Goal: Transaction & Acquisition: Download file/media

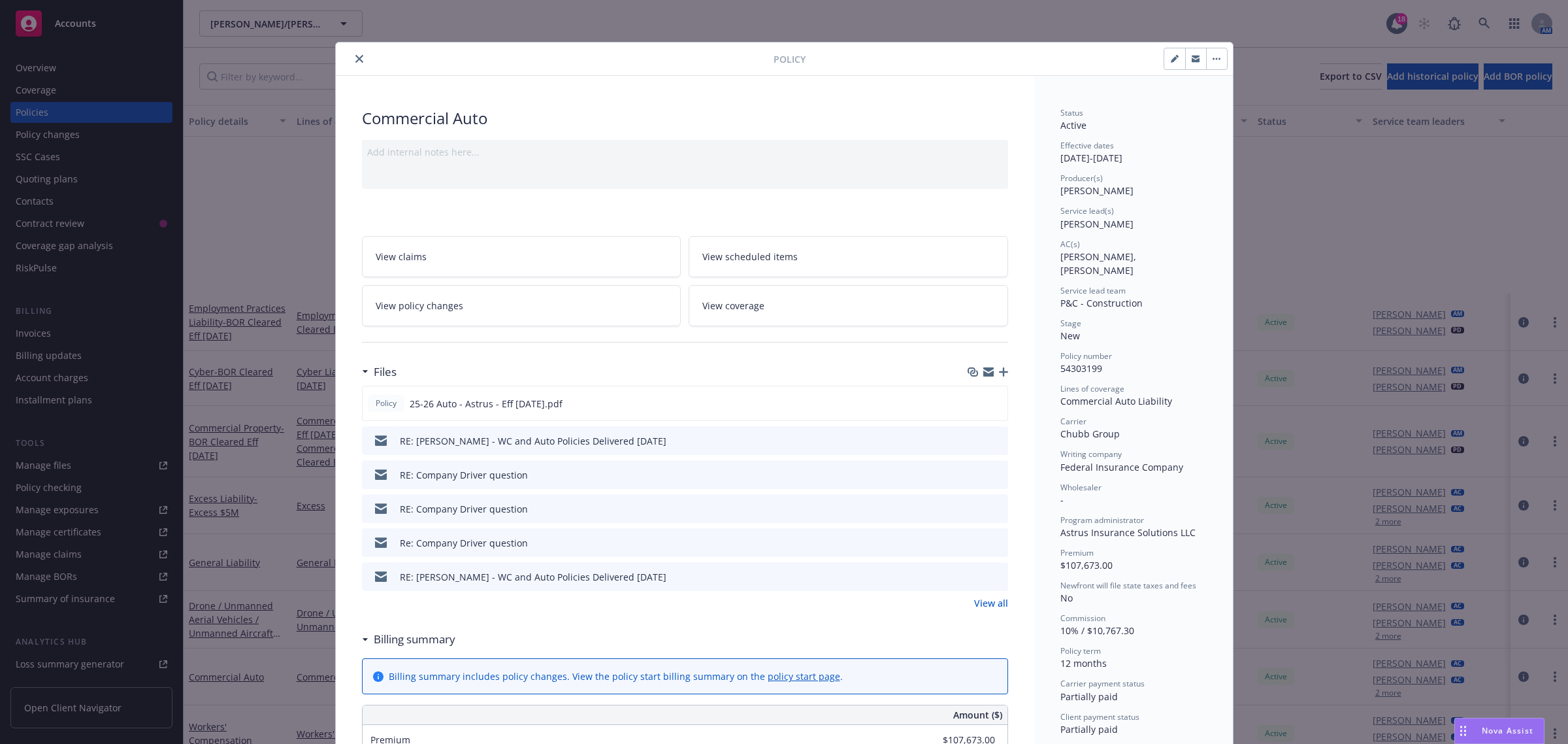
scroll to position [232, 0]
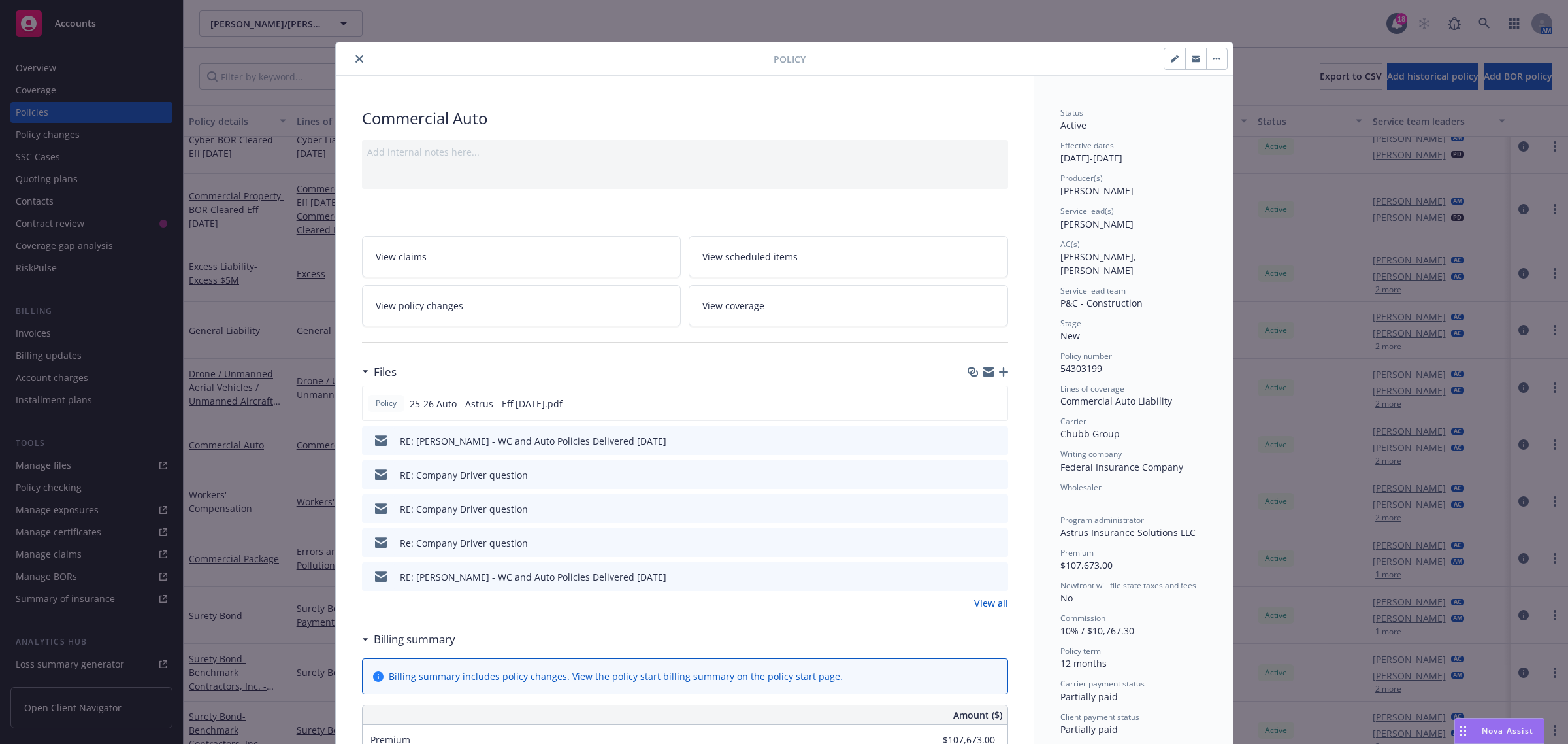
click at [356, 58] on icon "close" at bounding box center [360, 59] width 8 height 8
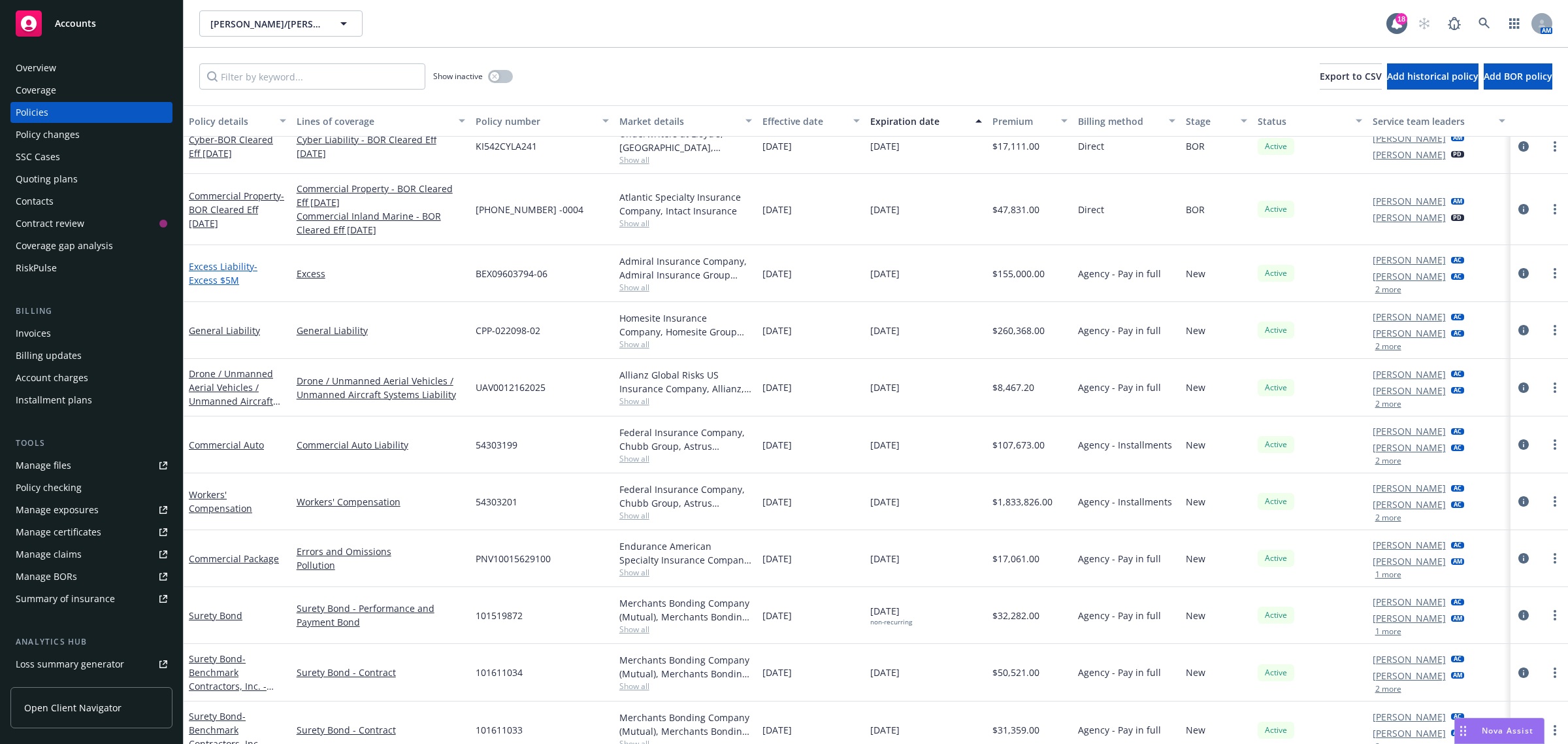
click at [228, 274] on span "- Excess $5M" at bounding box center [223, 273] width 68 height 26
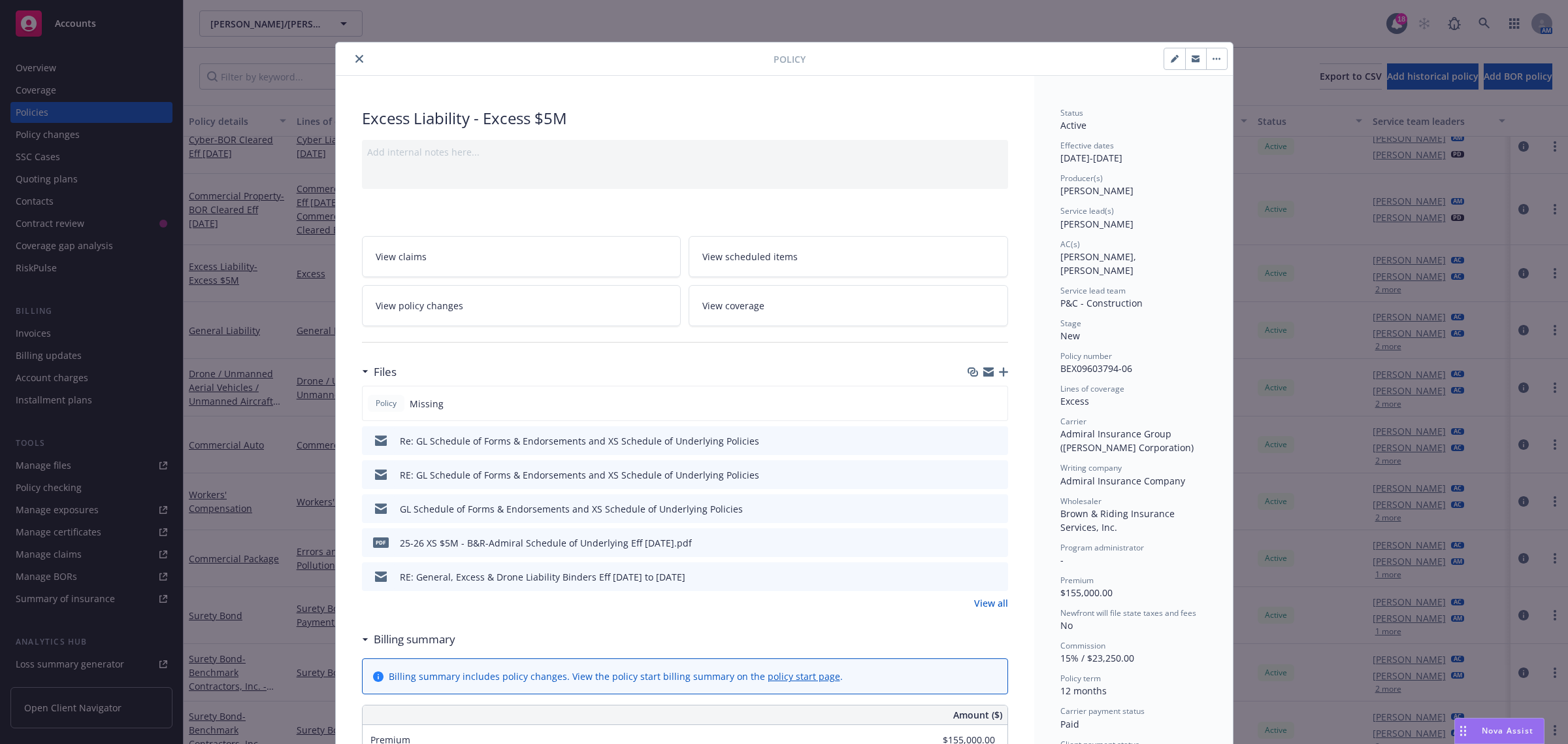
click at [345, 64] on div at bounding box center [557, 58] width 433 height 16
click at [356, 57] on icon "close" at bounding box center [360, 59] width 8 height 8
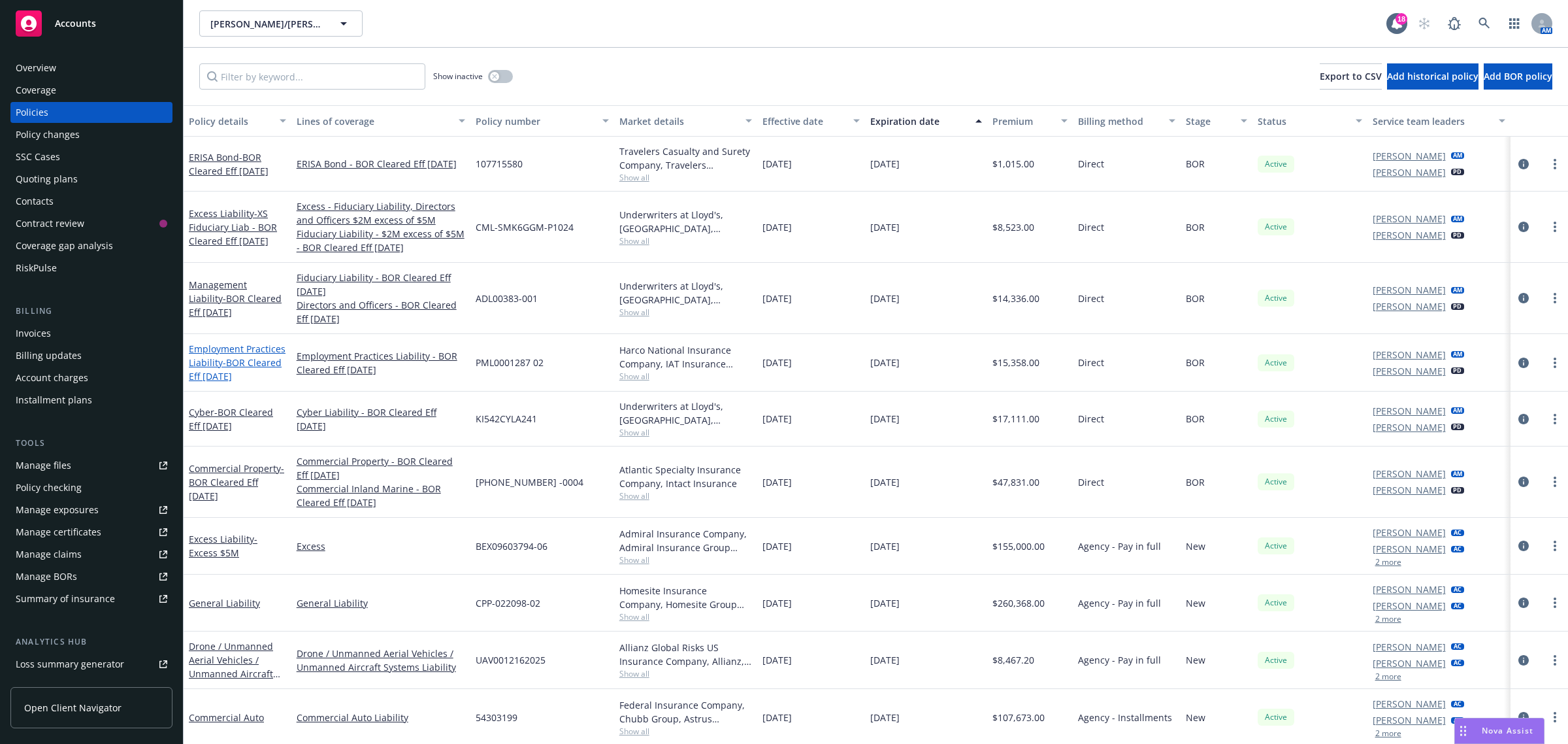
click at [221, 373] on span "- BOR Cleared Eff [DATE]" at bounding box center [235, 369] width 93 height 26
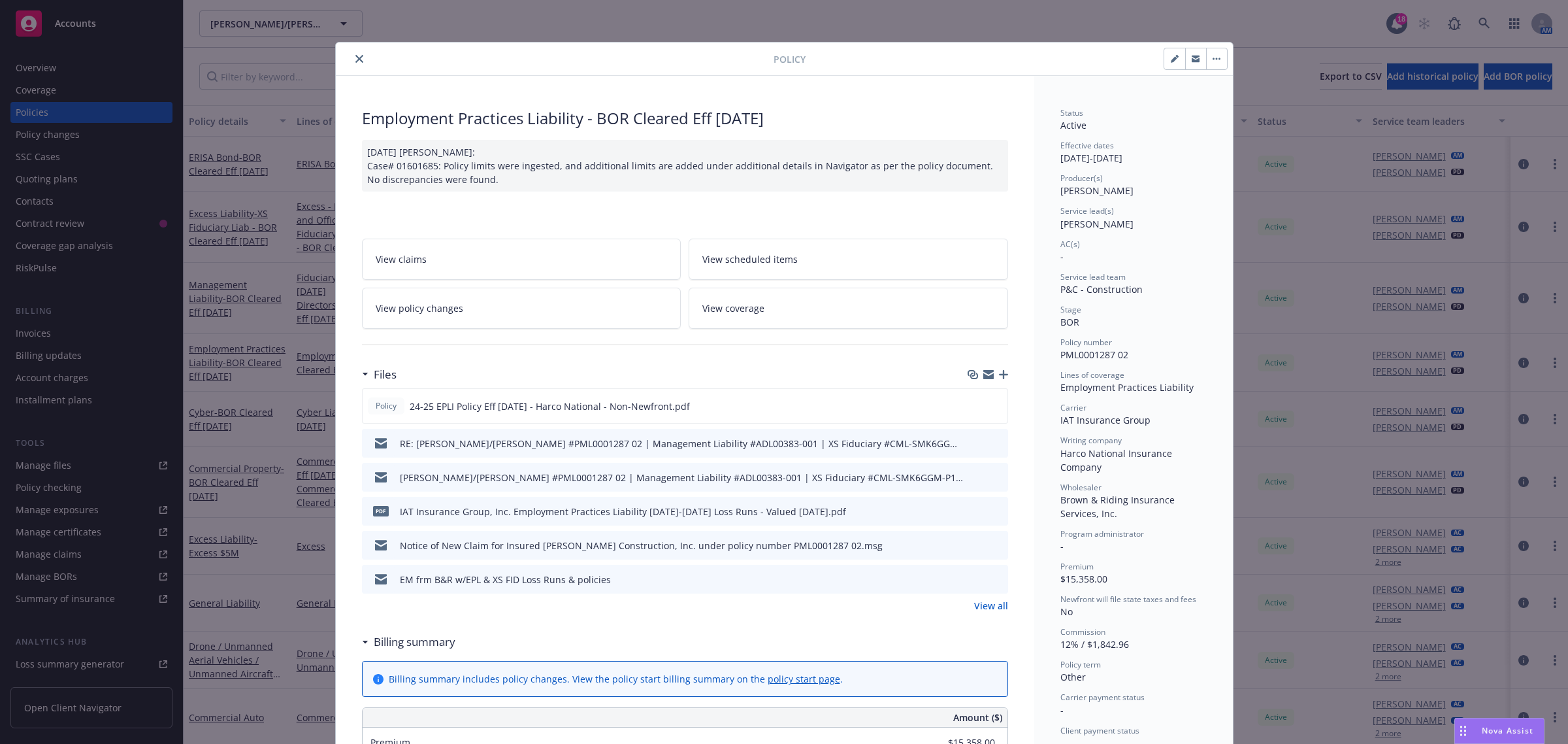
click at [356, 57] on icon "close" at bounding box center [360, 59] width 8 height 8
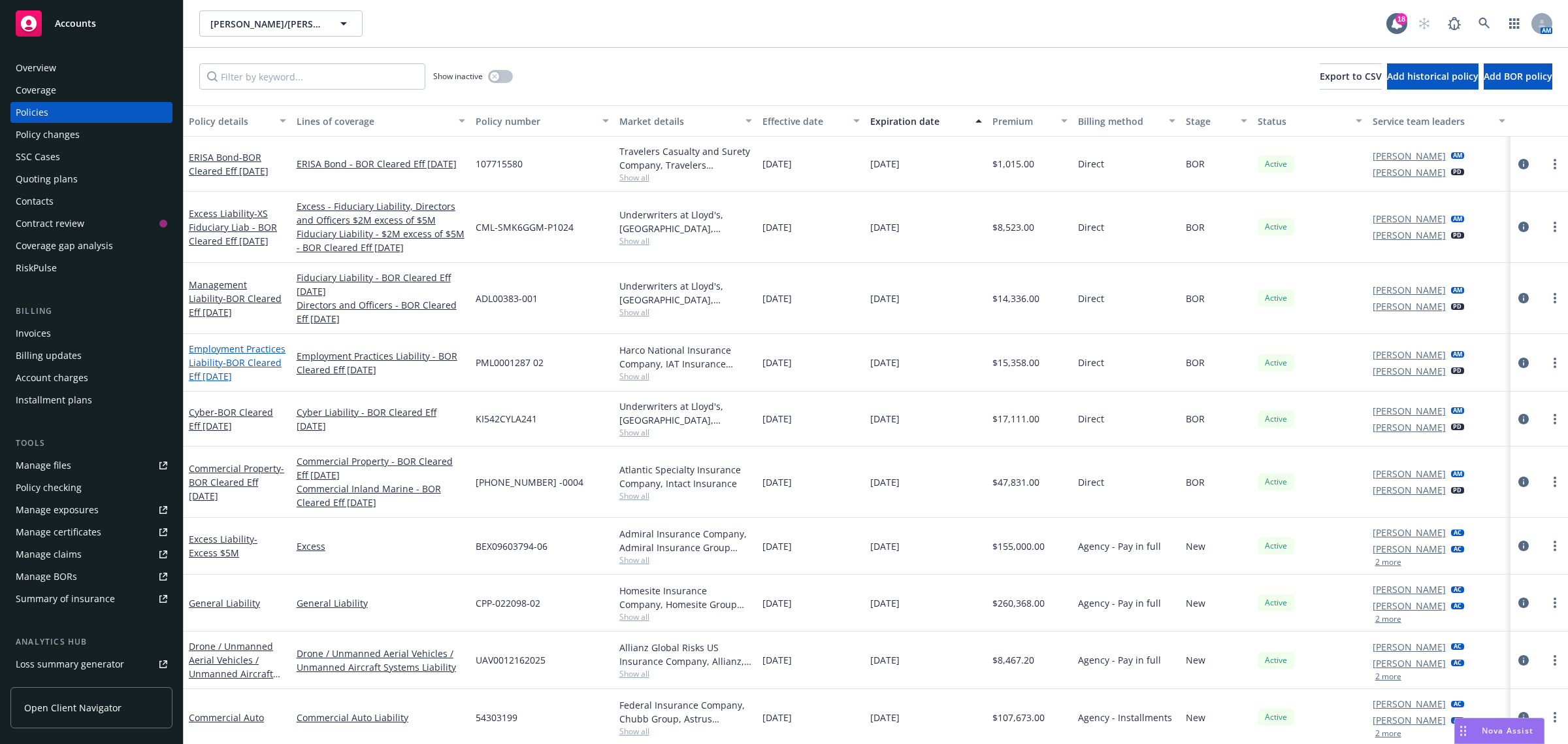
click at [205, 366] on link "Employment Practices Liability - BOR Cleared Eff [DATE]" at bounding box center [237, 363] width 97 height 40
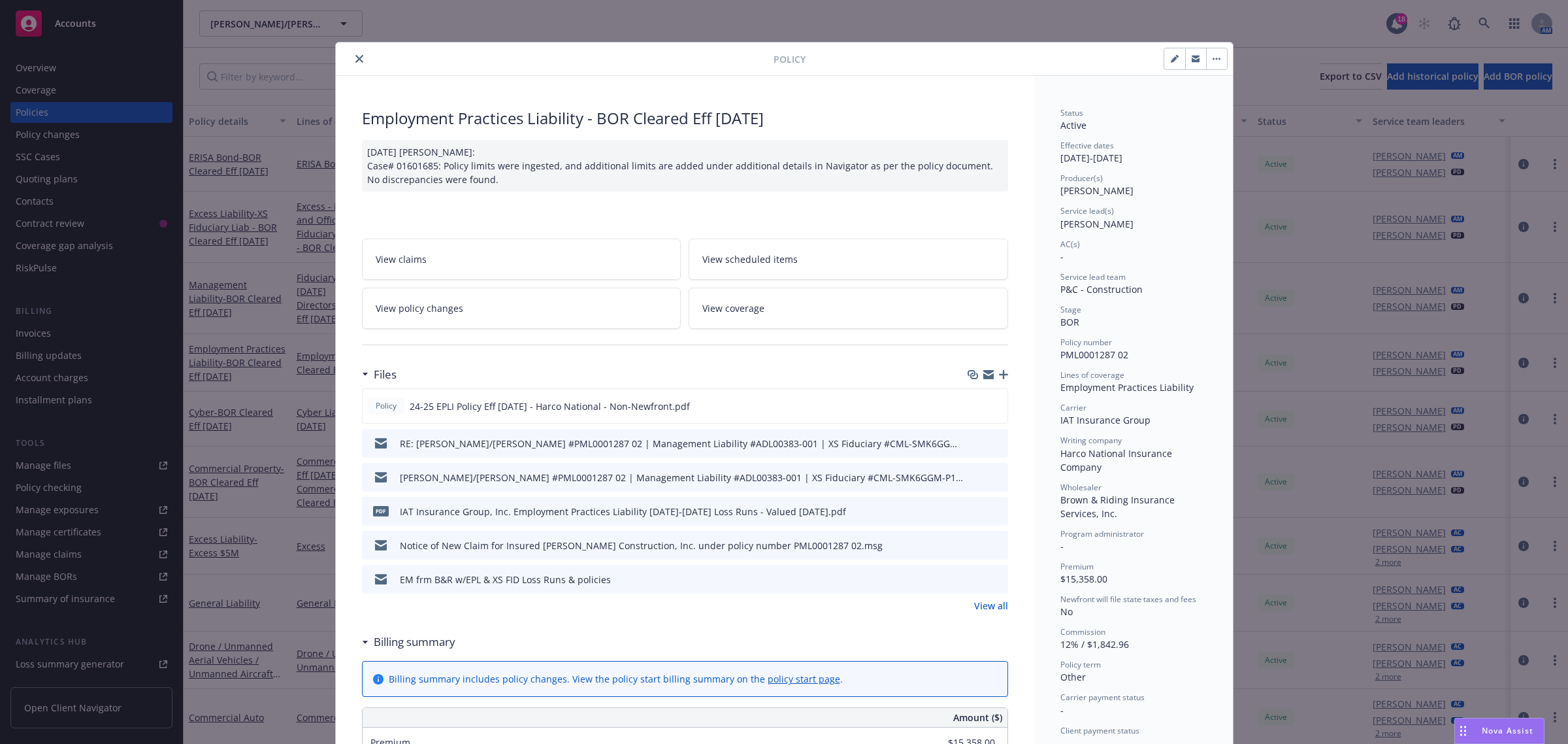
scroll to position [39, 0]
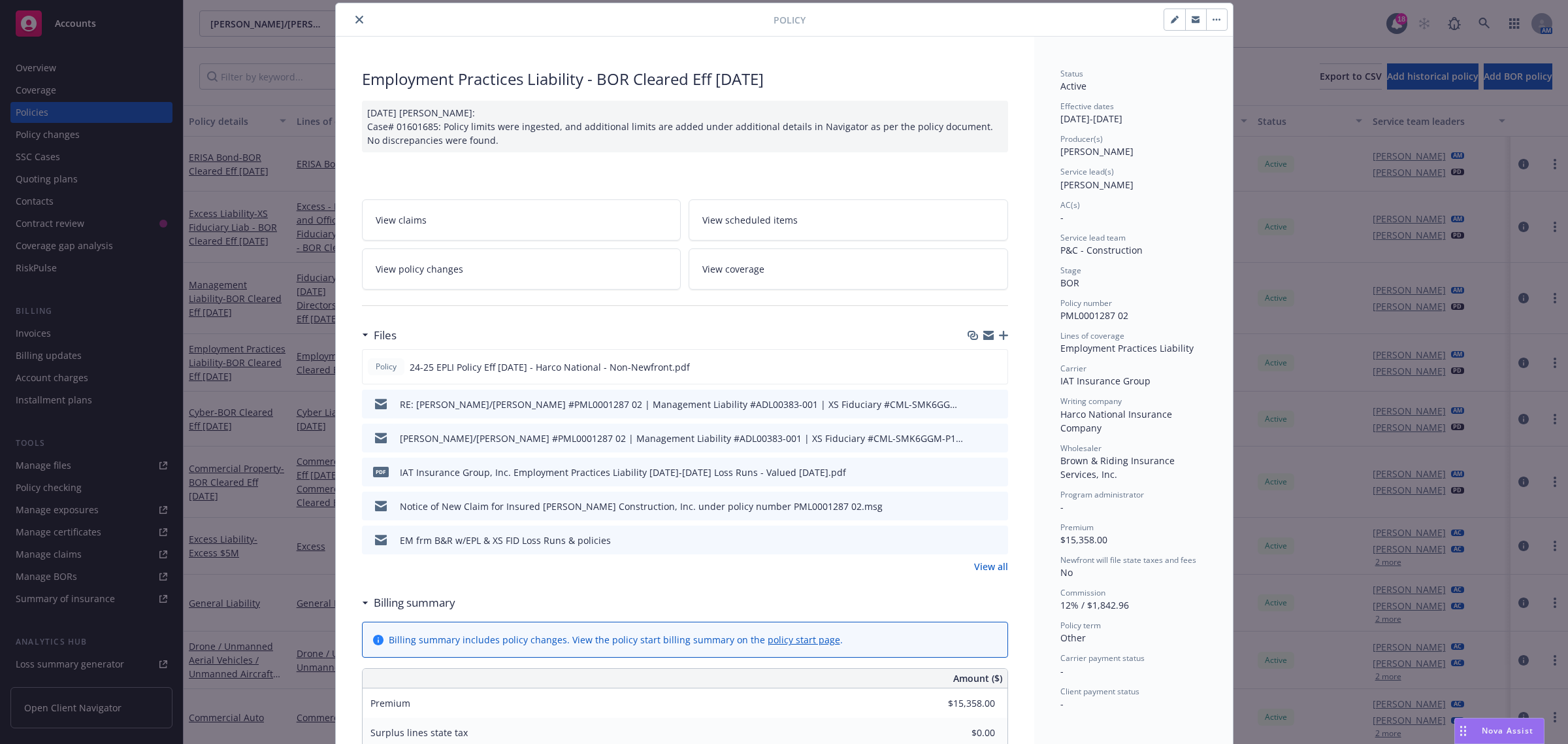
click at [356, 16] on icon "close" at bounding box center [360, 20] width 8 height 8
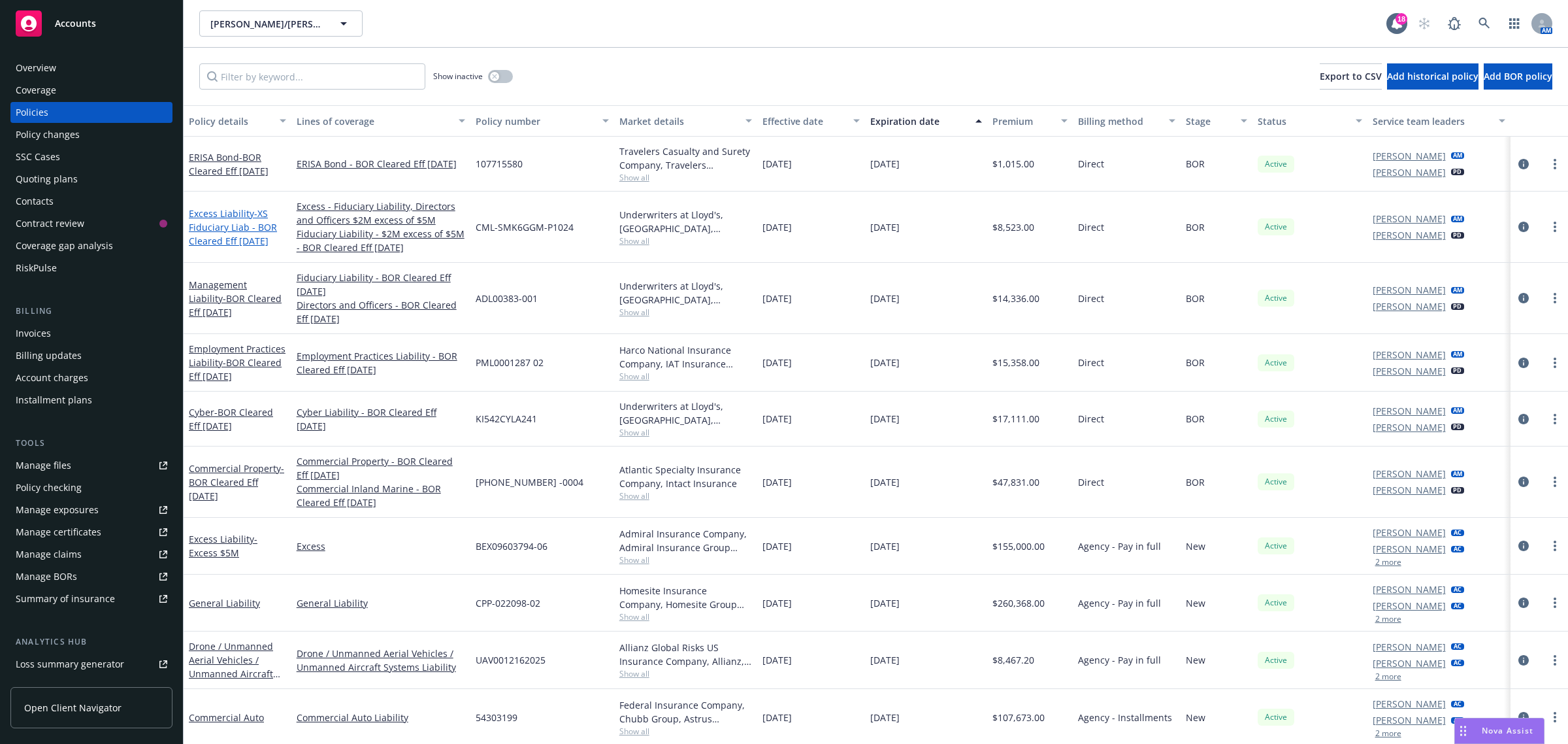
click at [237, 239] on span "- XS Fiduciary Liab - BOR Cleared Eff [DATE]" at bounding box center [233, 227] width 88 height 40
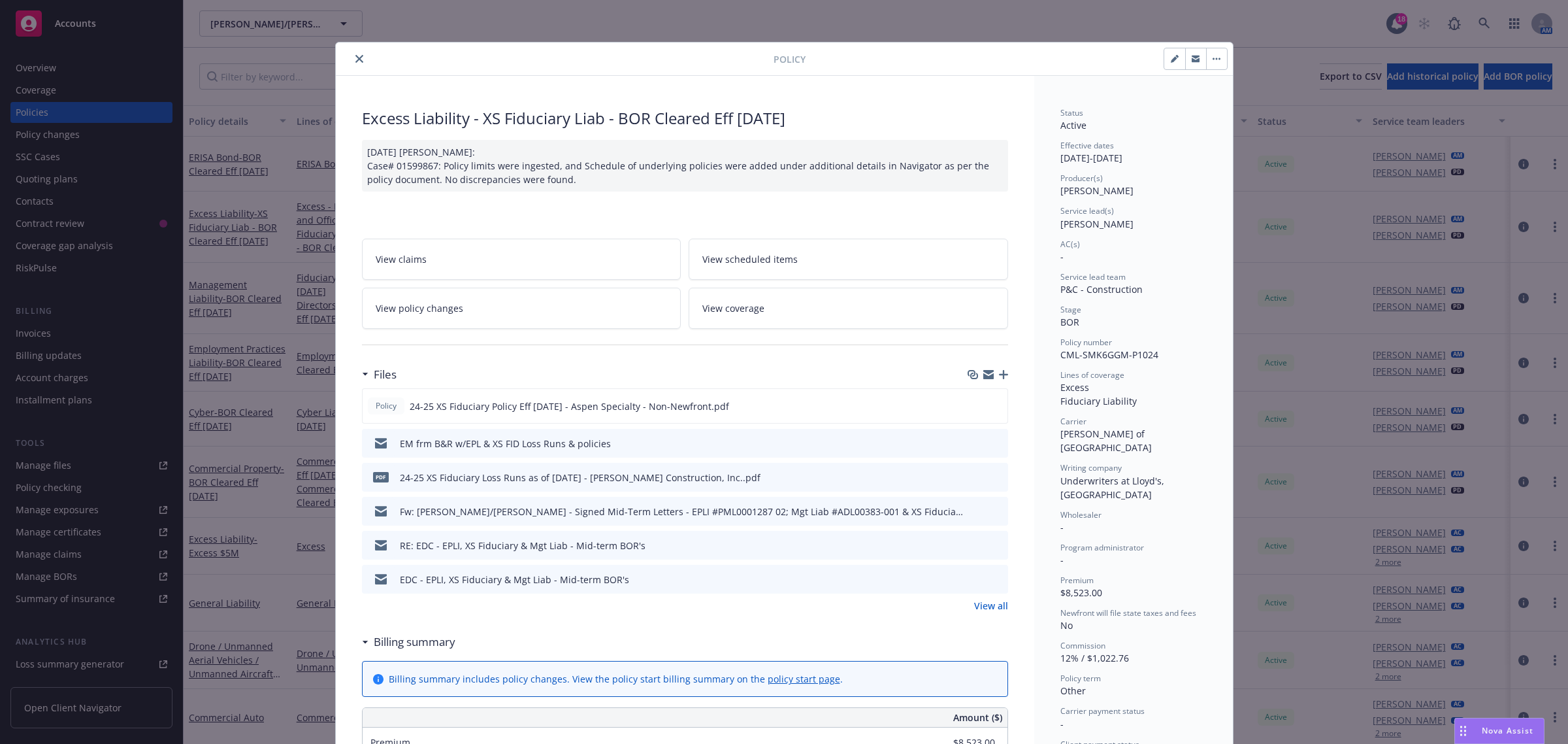
click at [356, 60] on icon "close" at bounding box center [360, 59] width 8 height 8
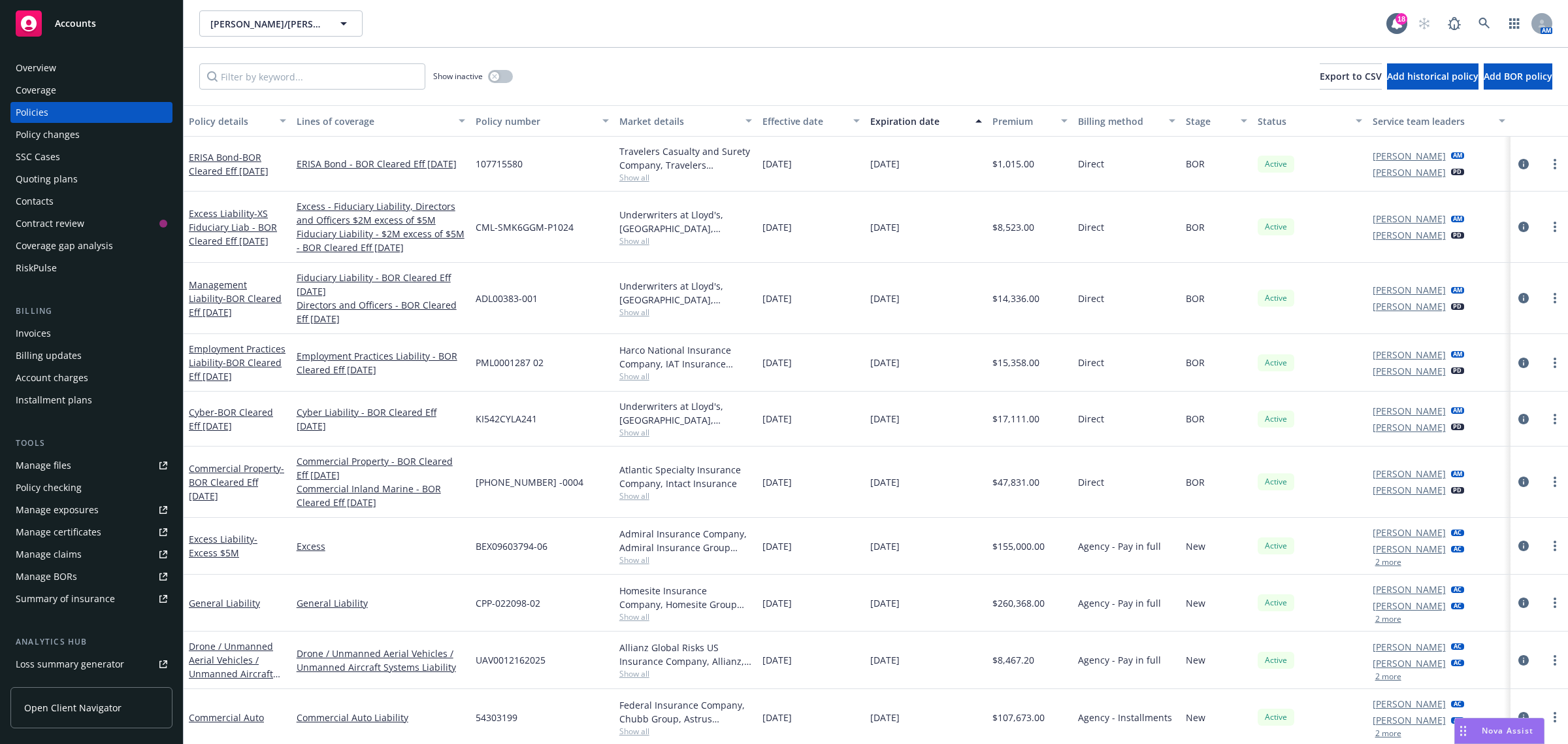
click at [1479, 732] on div "Nova Assist" at bounding box center [1508, 730] width 72 height 11
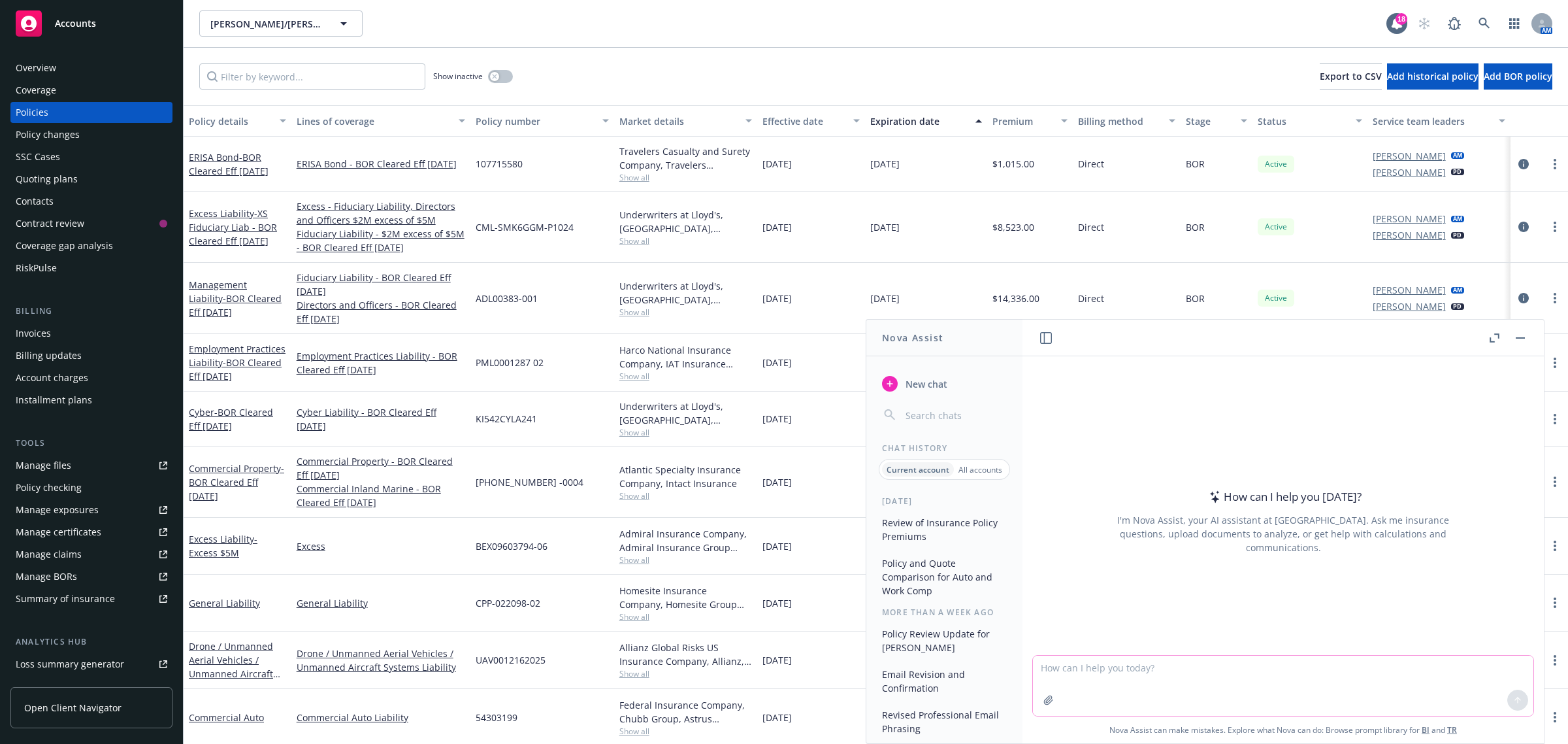
click at [1057, 674] on textarea at bounding box center [1283, 686] width 501 height 60
paste textarea "Have you received a copy of the underlying Auto & EL policies? We need these in…"
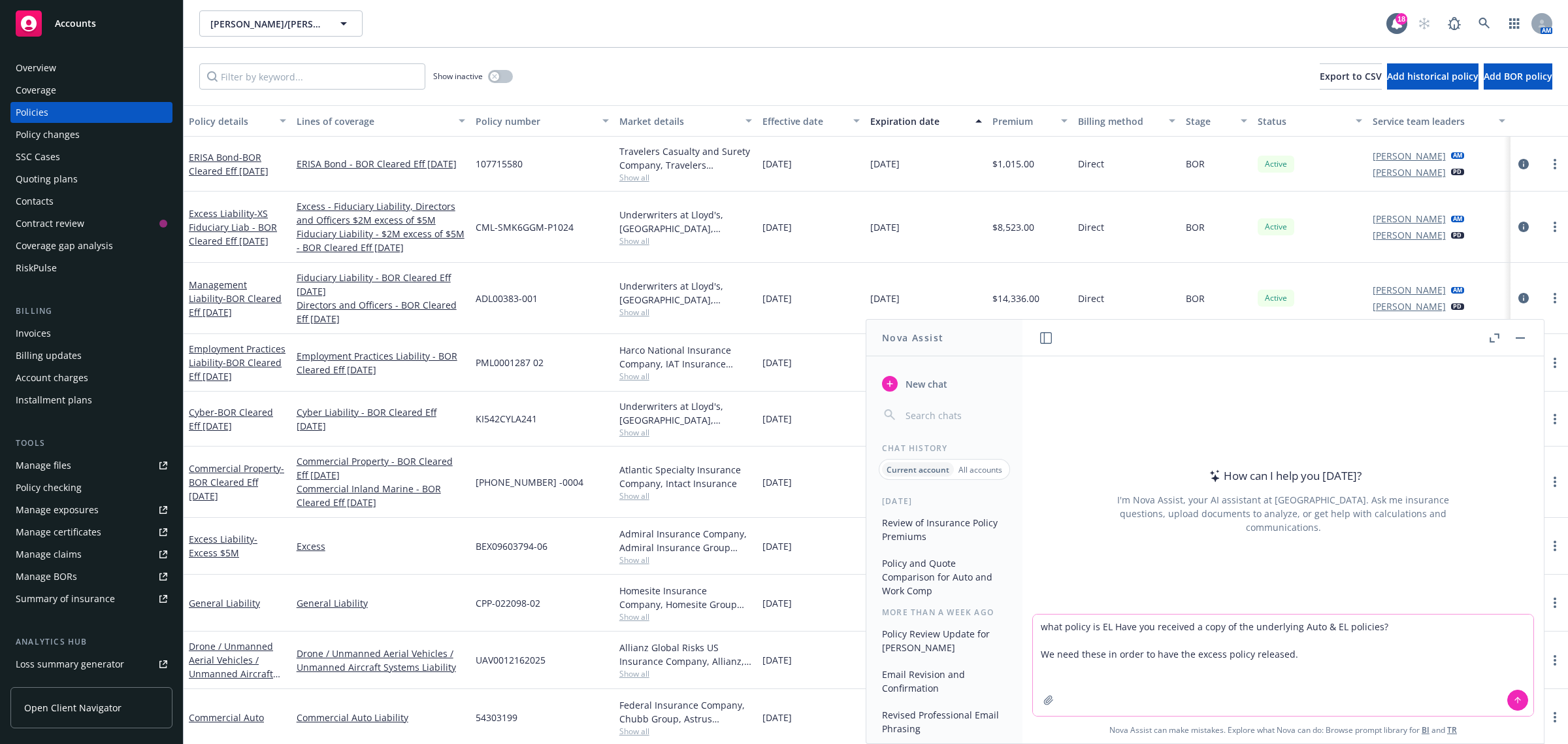
click at [1108, 625] on textarea "what policy is EL Have you received a copy of the underlying Auto & EL policies…" at bounding box center [1283, 665] width 501 height 102
click at [1325, 656] on textarea "what policy is EL "Have you received a copy of the underlying Auto & EL policie…" at bounding box center [1283, 665] width 501 height 102
type textarea "what policy is EL "Have you received a copy of the underlying Auto & EL policie…"
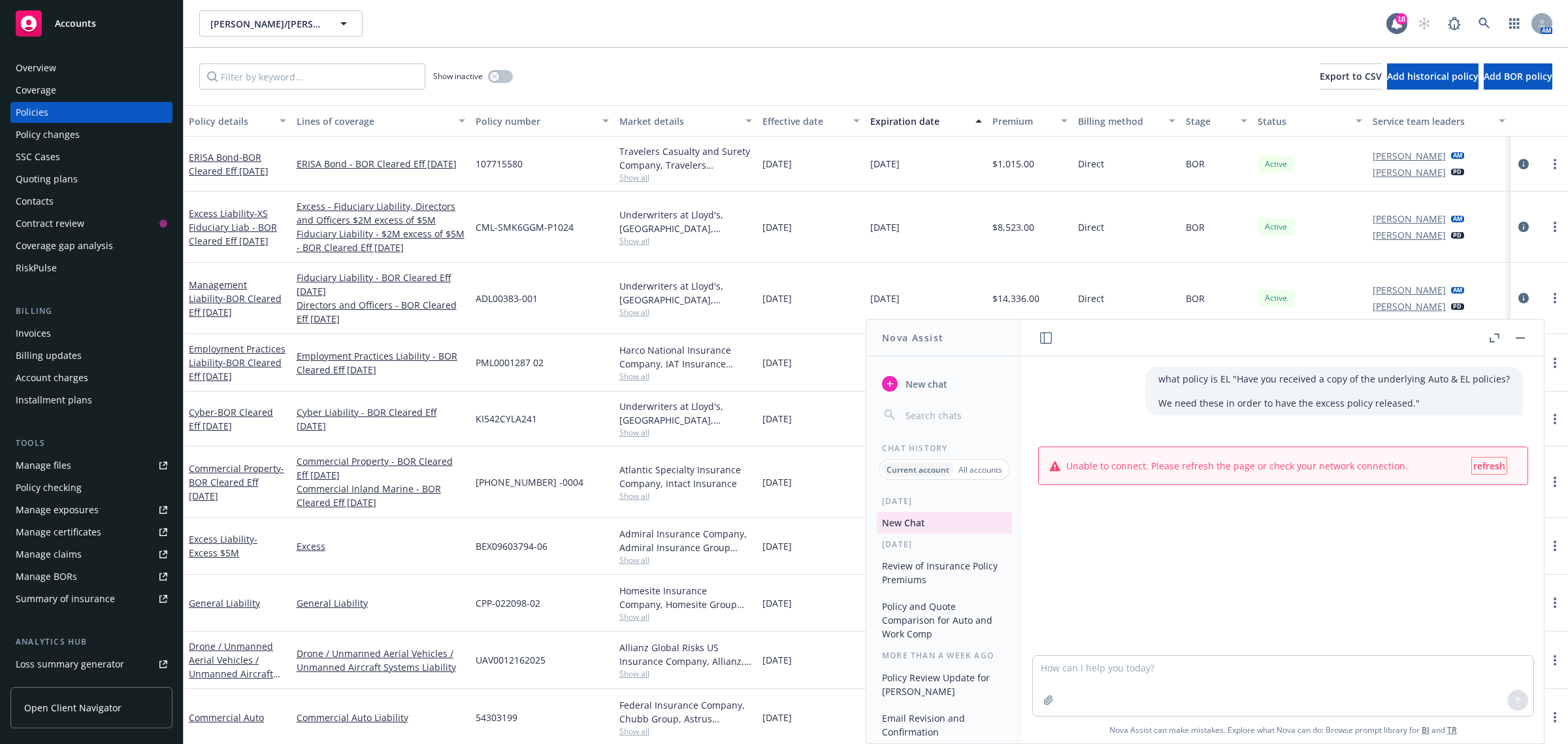
click at [1493, 464] on button "refresh" at bounding box center [1489, 466] width 35 height 16
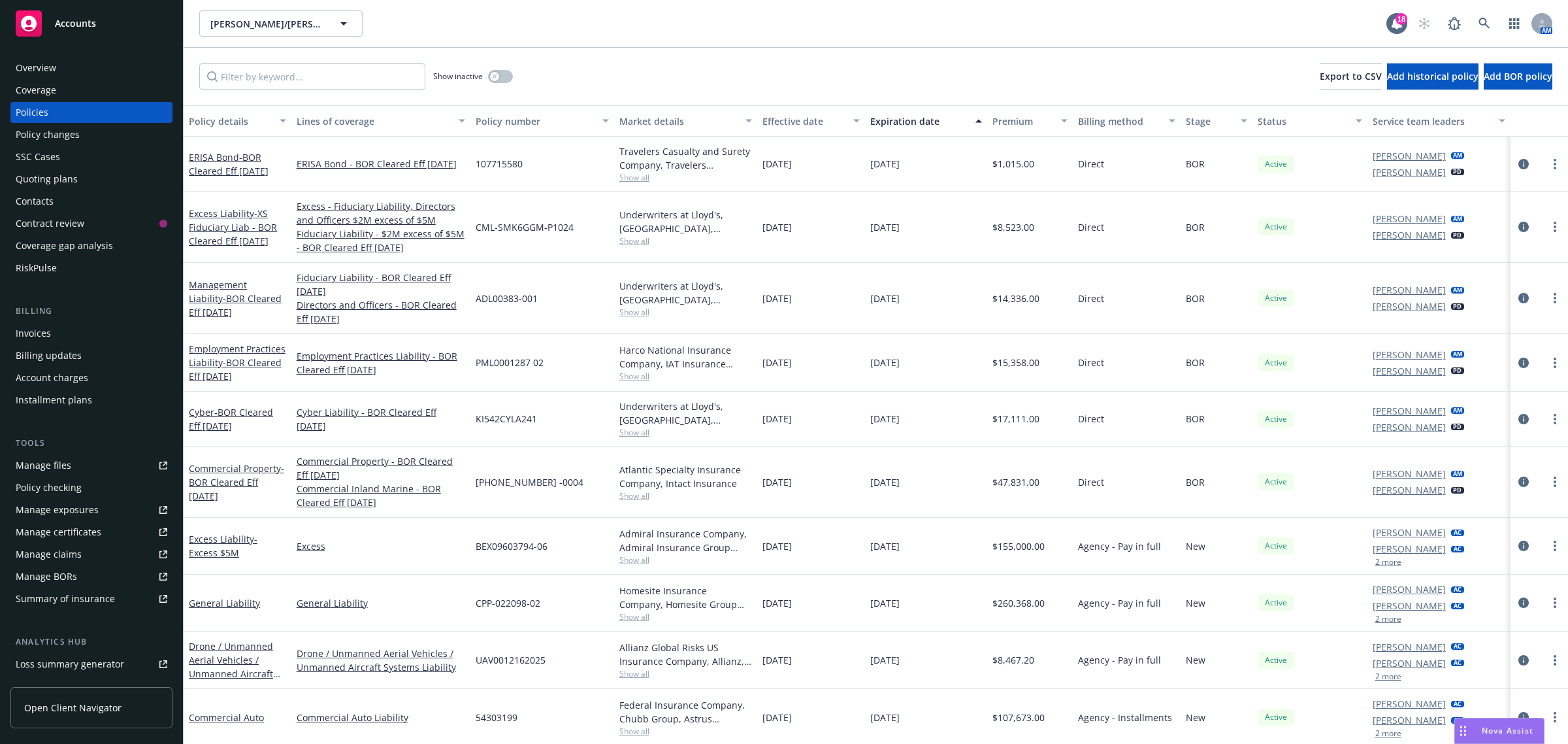
click at [1485, 732] on span "Nova Assist" at bounding box center [1508, 730] width 51 height 11
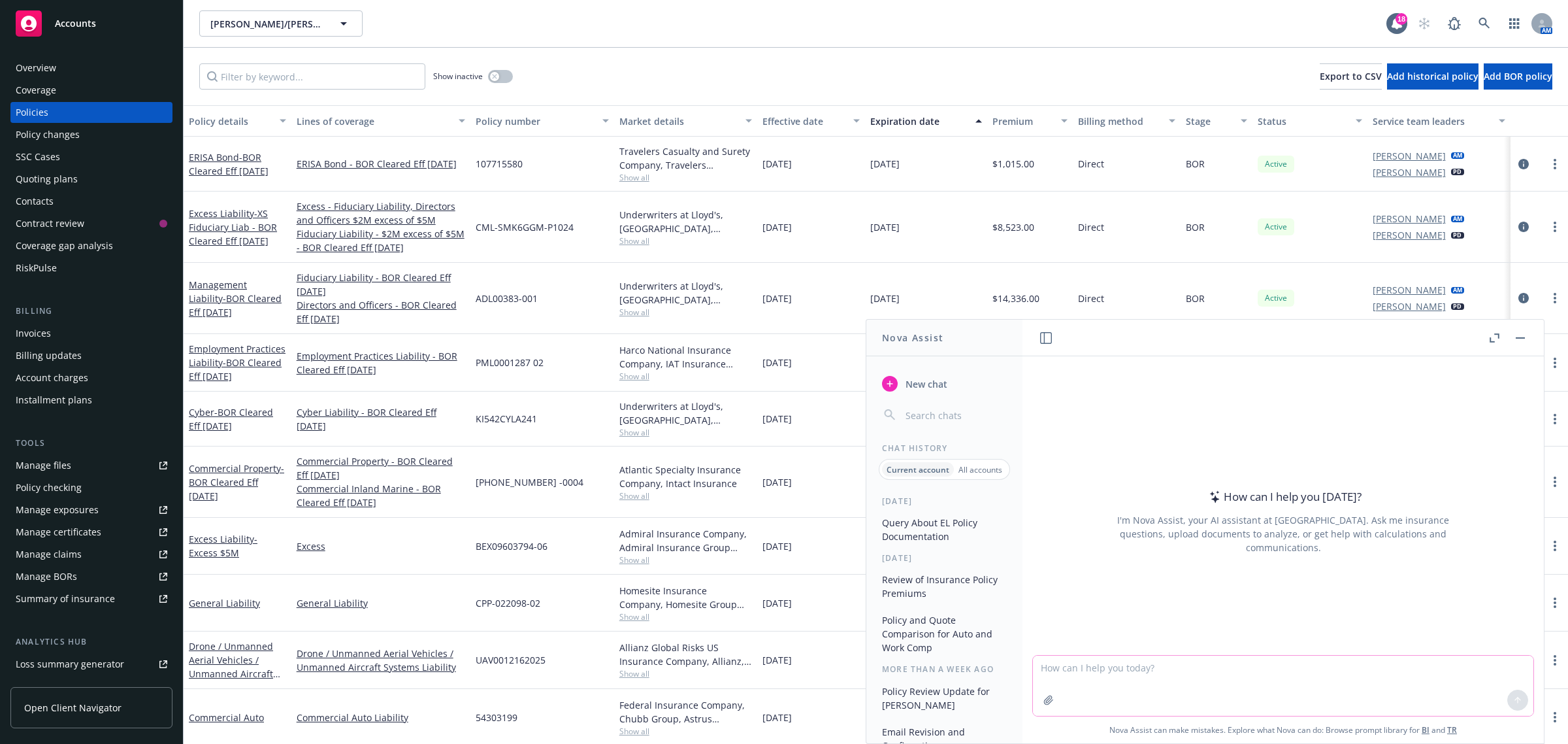
click at [1130, 695] on textarea at bounding box center [1283, 686] width 501 height 60
click at [922, 522] on button "Query About EL Policy Documentation" at bounding box center [945, 529] width 135 height 35
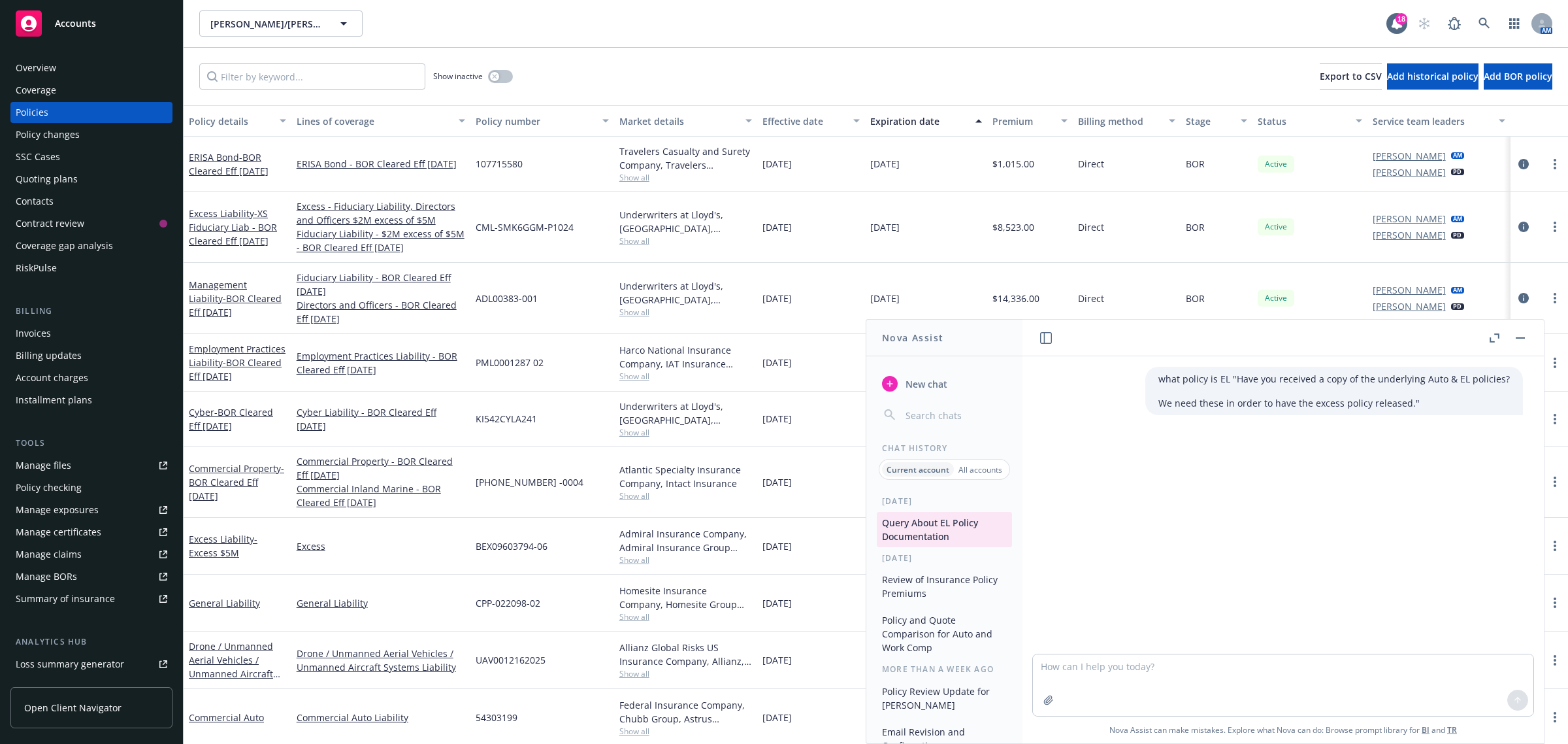
click at [1187, 393] on div "what policy is EL "Have you received a copy of the underlying Auto & EL policie…" at bounding box center [1334, 390] width 378 height 48
click at [1185, 393] on div "what policy is EL "Have you received a copy of the underlying Auto & EL policie…" at bounding box center [1334, 390] width 378 height 48
click at [1174, 377] on p "what policy is EL "Have you received a copy of the underlying Auto & EL policie…" at bounding box center [1334, 379] width 352 height 14
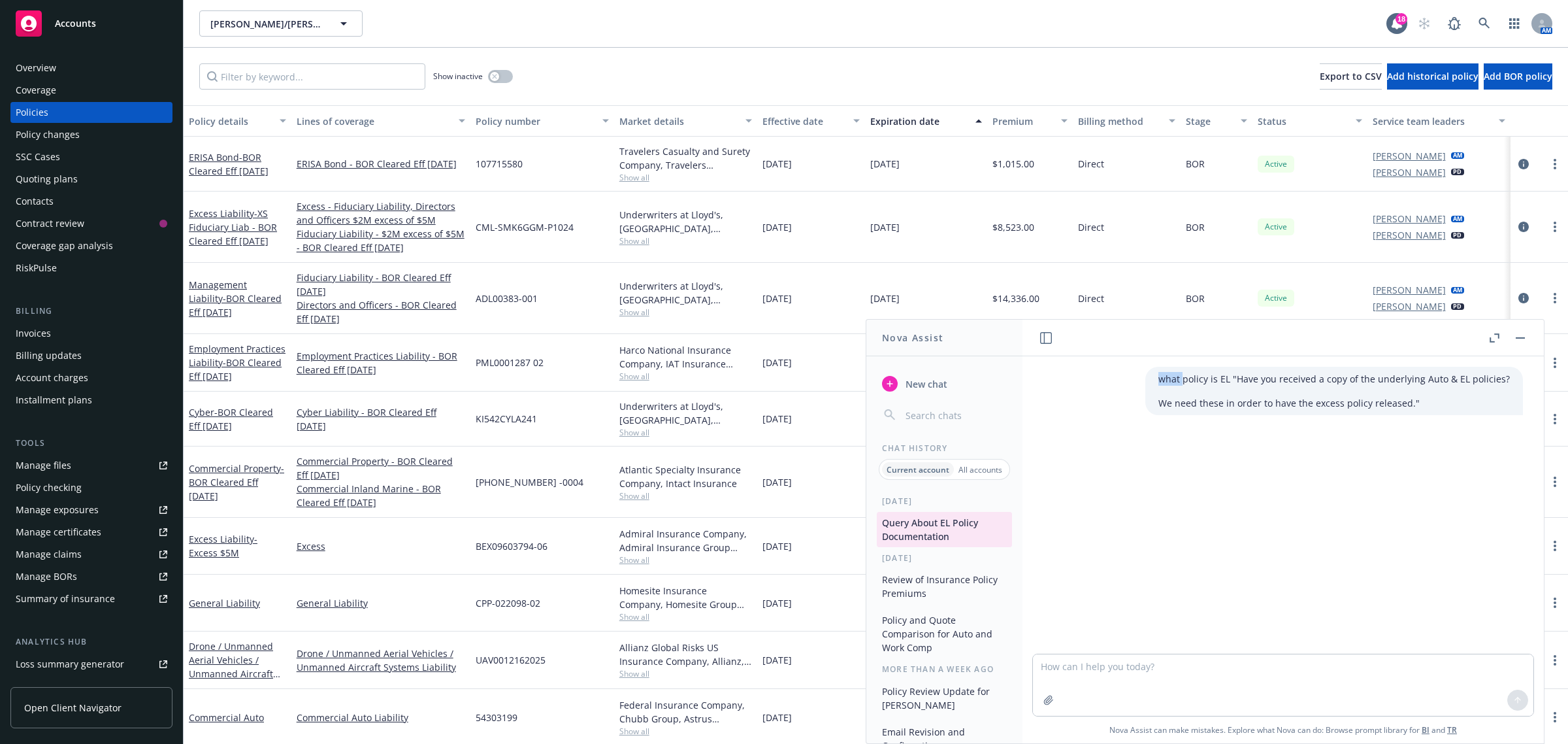
click at [1174, 377] on p "what policy is EL "Have you received a copy of the underlying Auto & EL policie…" at bounding box center [1334, 379] width 352 height 14
click at [1151, 384] on div "what policy is EL "Have you received a copy of the underlying Auto & EL policie…" at bounding box center [1334, 390] width 378 height 48
drag, startPoint x: 1156, startPoint y: 379, endPoint x: 1353, endPoint y: 400, distance: 198.1
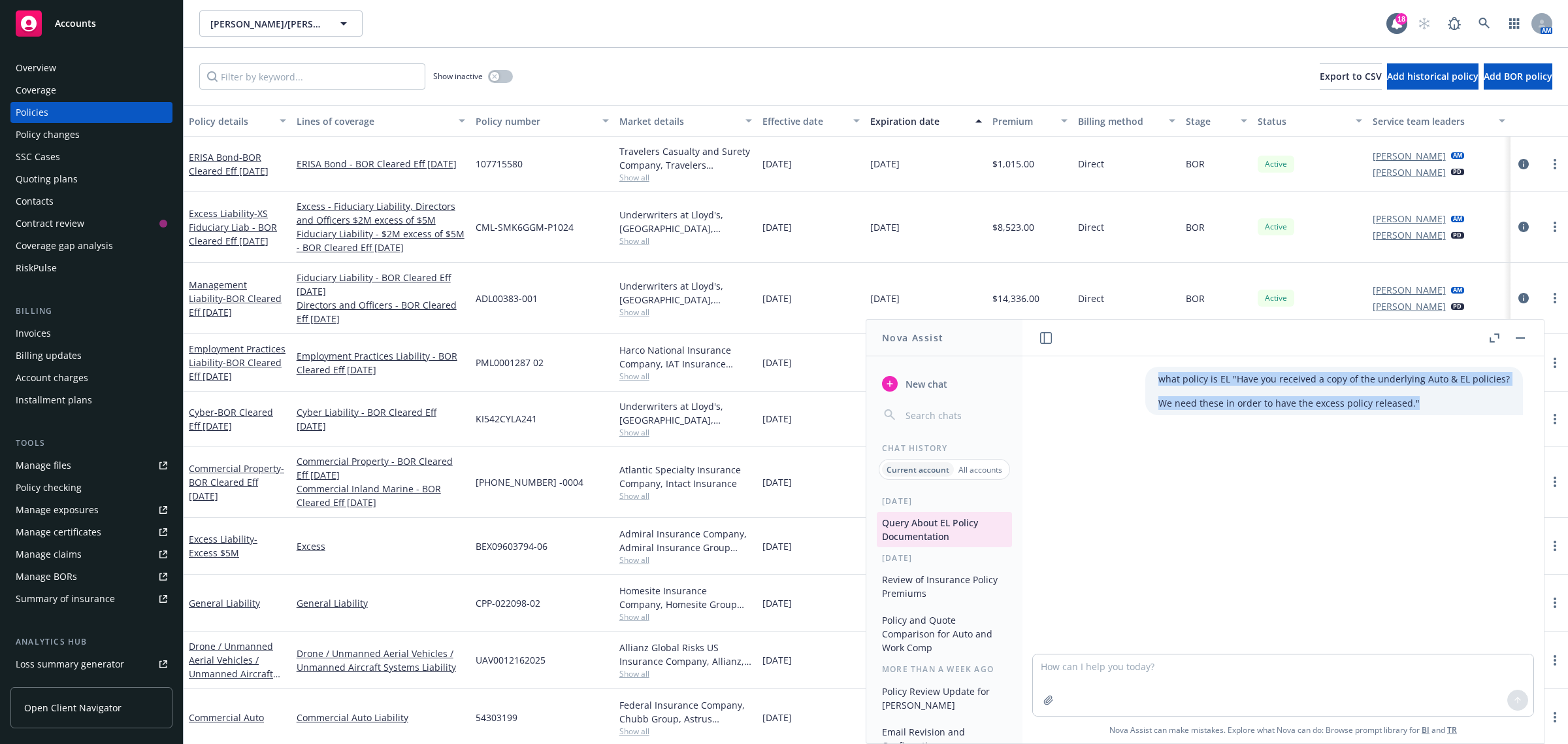
click at [1462, 420] on div "what policy is EL "Have you received a copy of the underlying Auto & EL policie…" at bounding box center [1284, 505] width 522 height 297
copy div "what policy is EL "Have you received a copy of the underlying Auto & EL policie…"
click at [1063, 651] on div "what policy is EL "Have you received a copy of the underlying Auto & EL policie…" at bounding box center [1284, 505] width 522 height 297
click at [1050, 668] on textarea at bounding box center [1283, 685] width 501 height 62
paste textarea "what policy is EL "Have you received a copy of the underlying Auto & EL policie…"
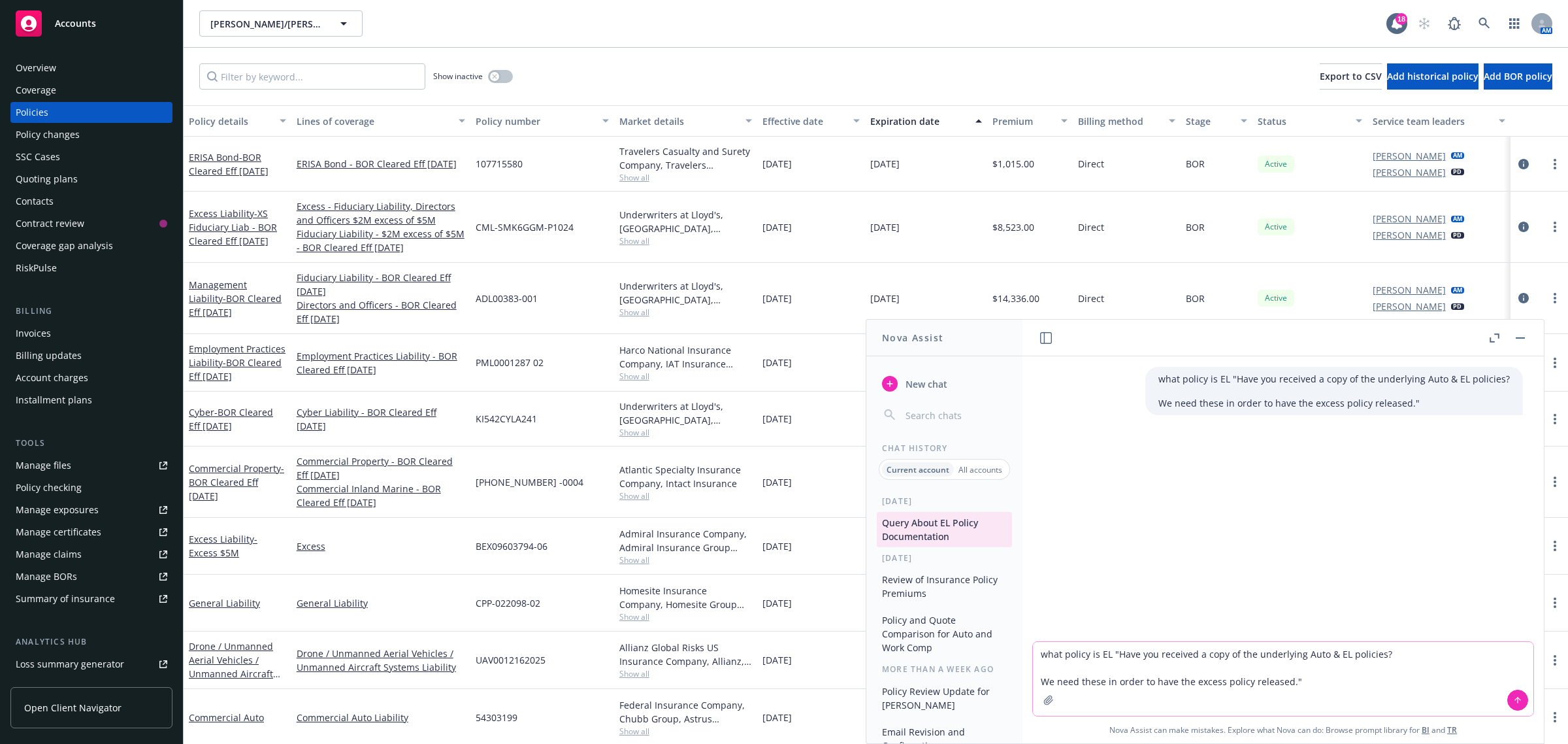
type textarea "what policy is EL "Have you received a copy of the underlying Auto & EL policie…"
click at [1513, 701] on icon at bounding box center [1518, 700] width 9 height 9
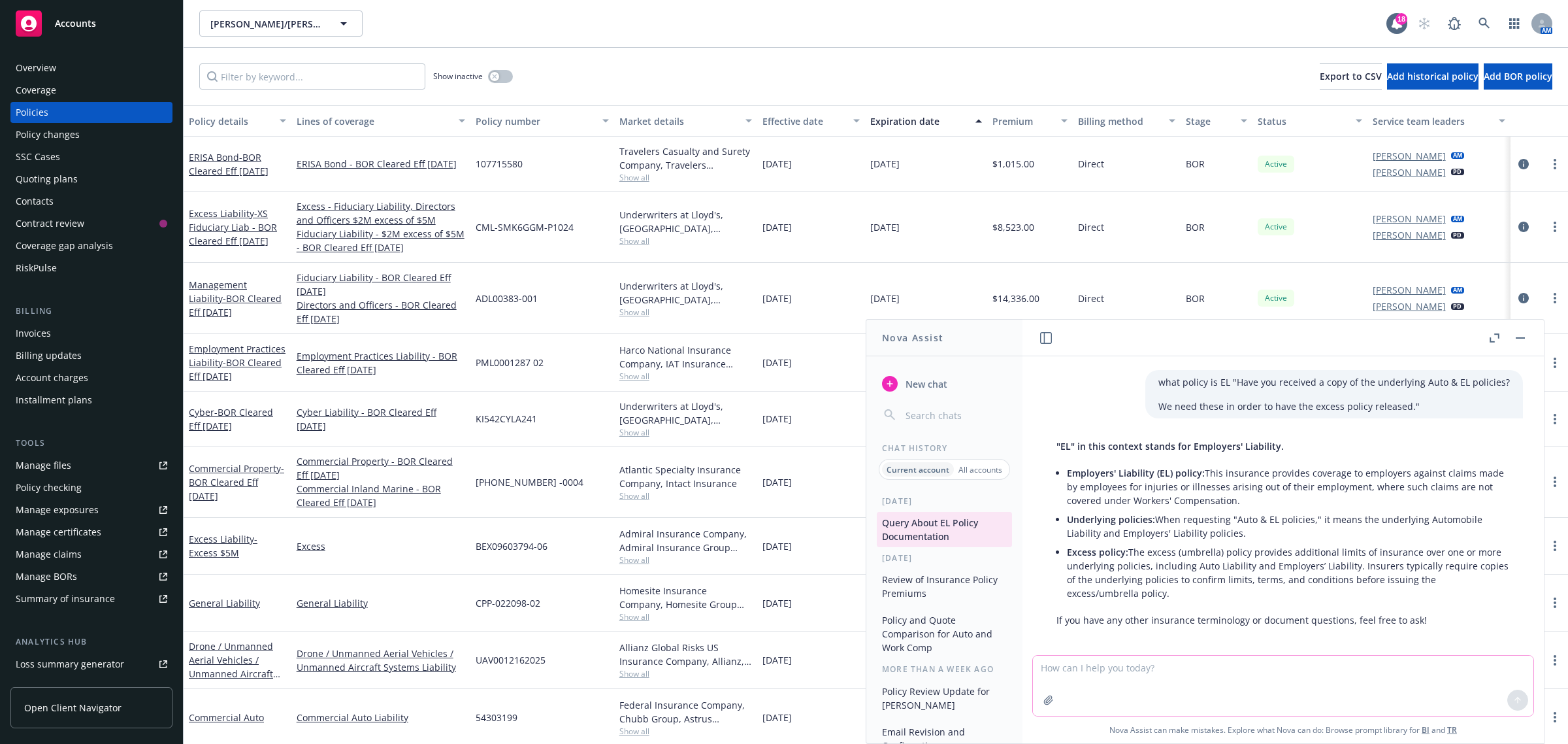
scroll to position [85, 0]
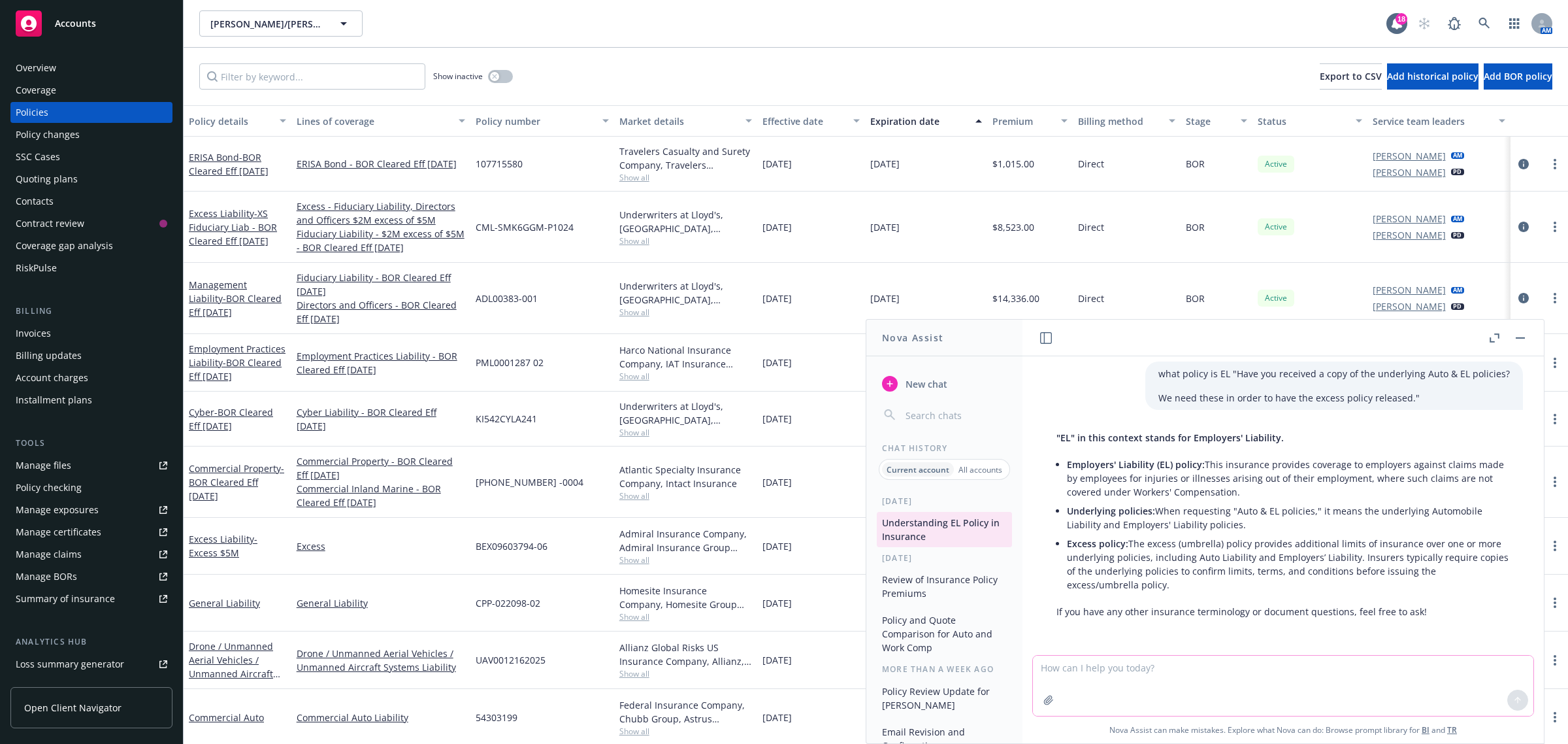
click at [1523, 333] on button "button" at bounding box center [1520, 337] width 16 height 16
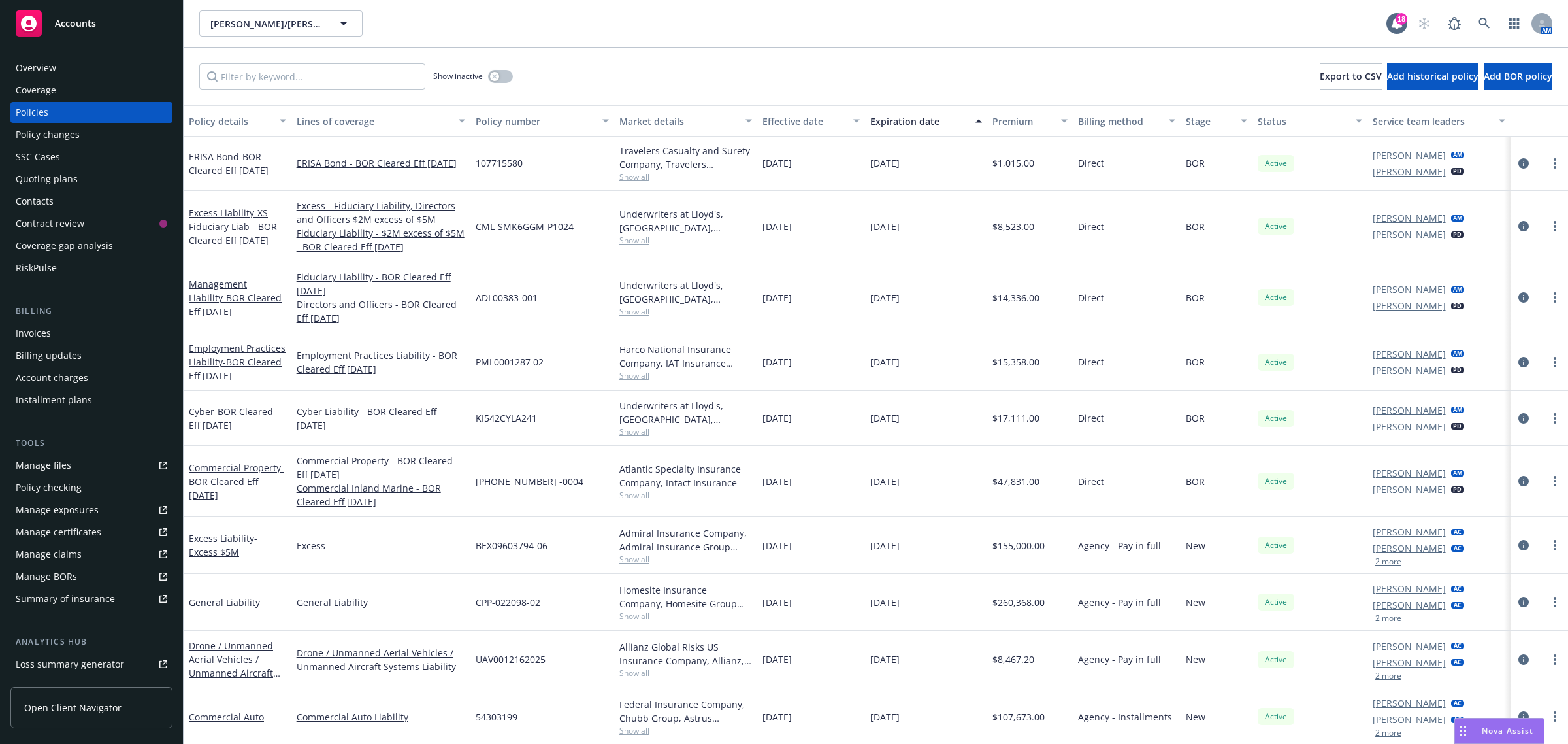
scroll to position [0, 0]
click at [1504, 729] on span "Nova Assist" at bounding box center [1508, 730] width 51 height 11
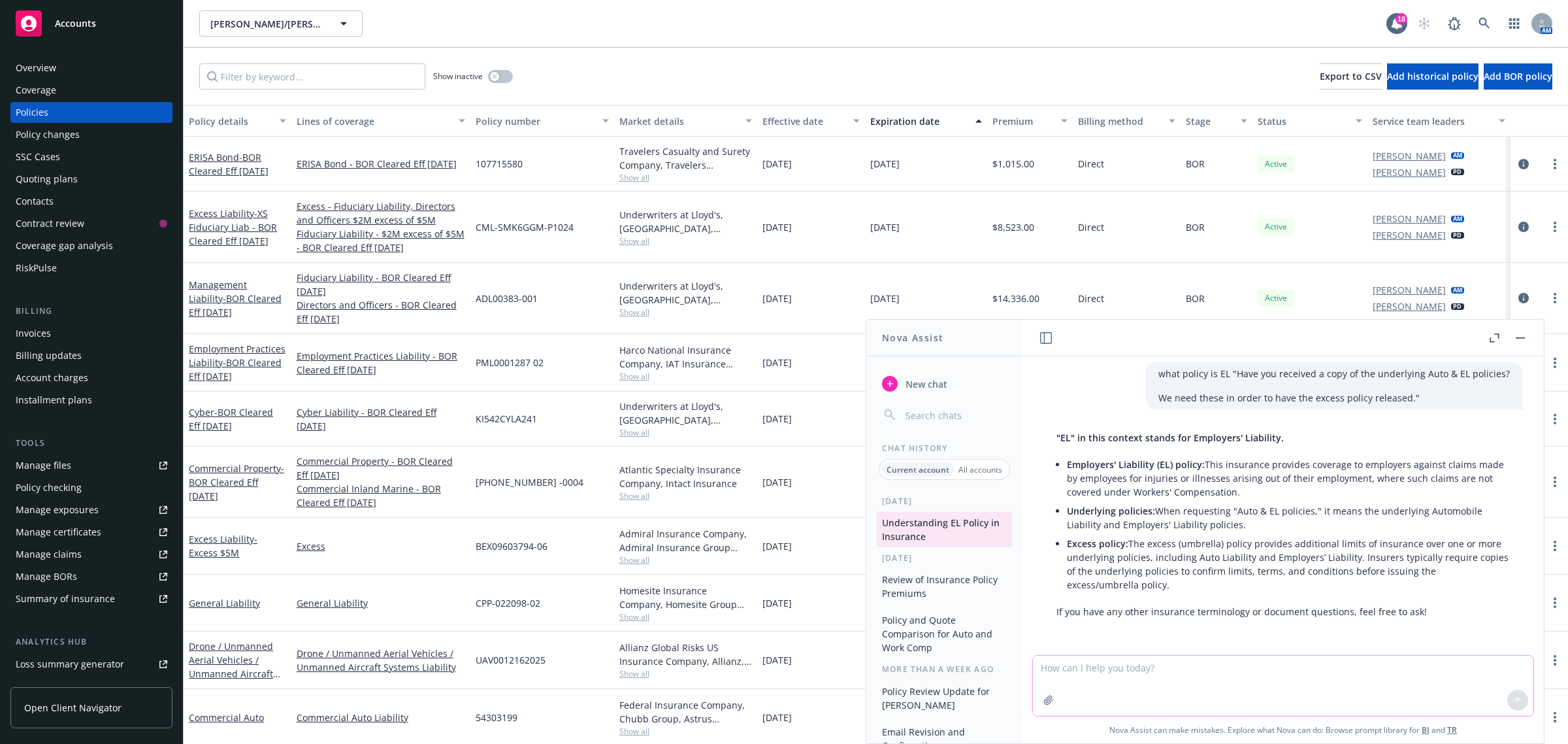
click at [1233, 683] on textarea at bounding box center [1283, 686] width 501 height 60
type textarea "So EL and EPL are the same?"
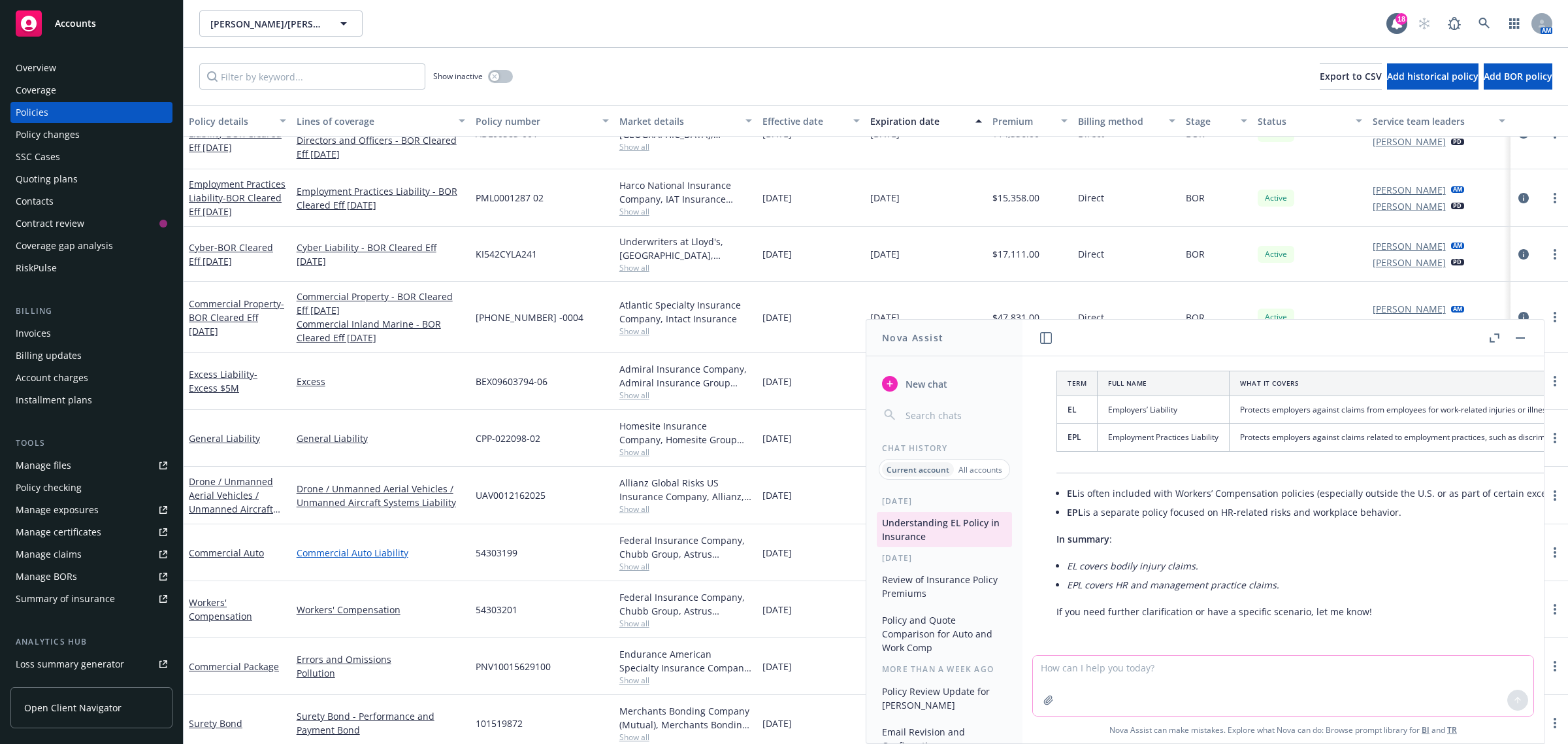
scroll to position [163, 0]
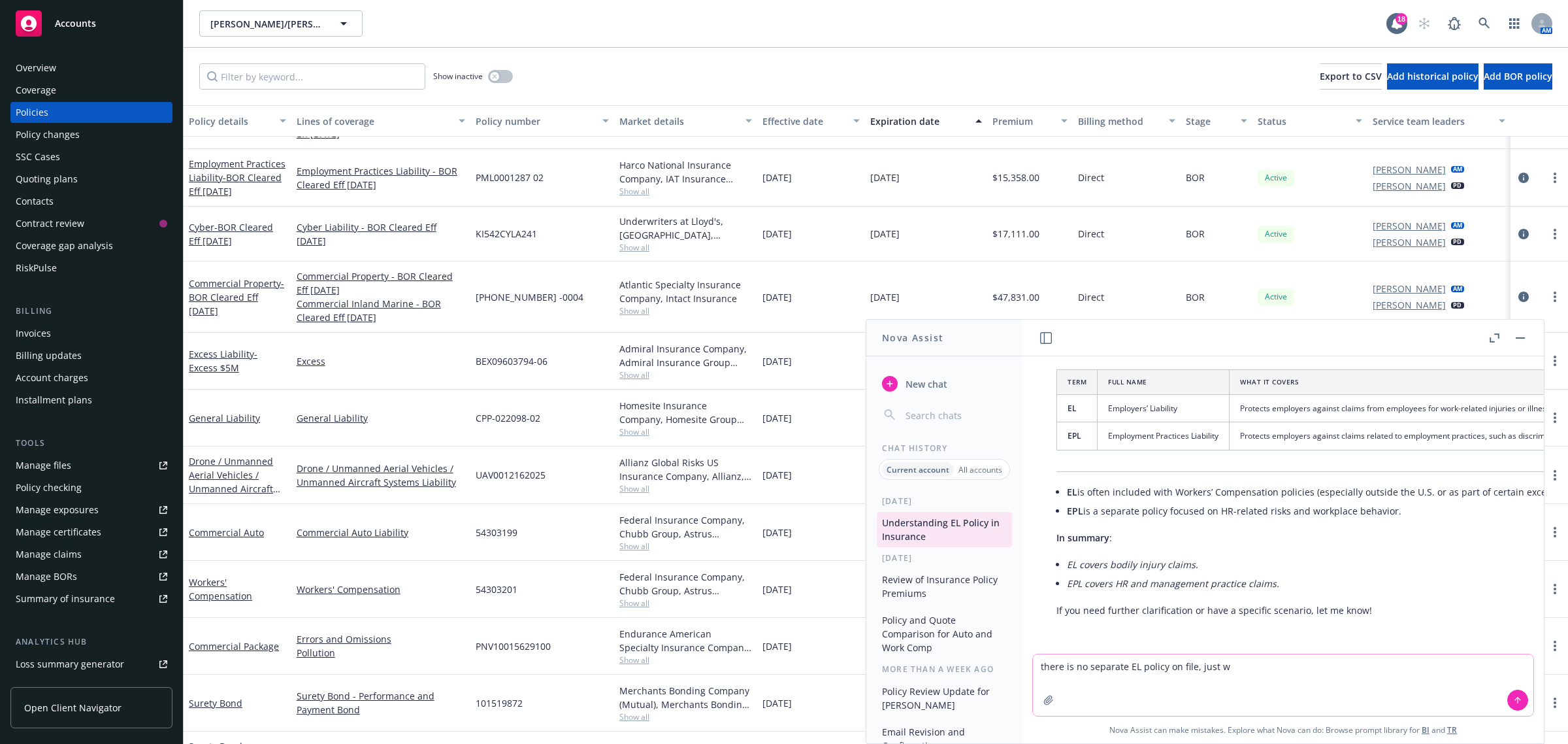
type textarea "there is no separate EL policy on file, just wc"
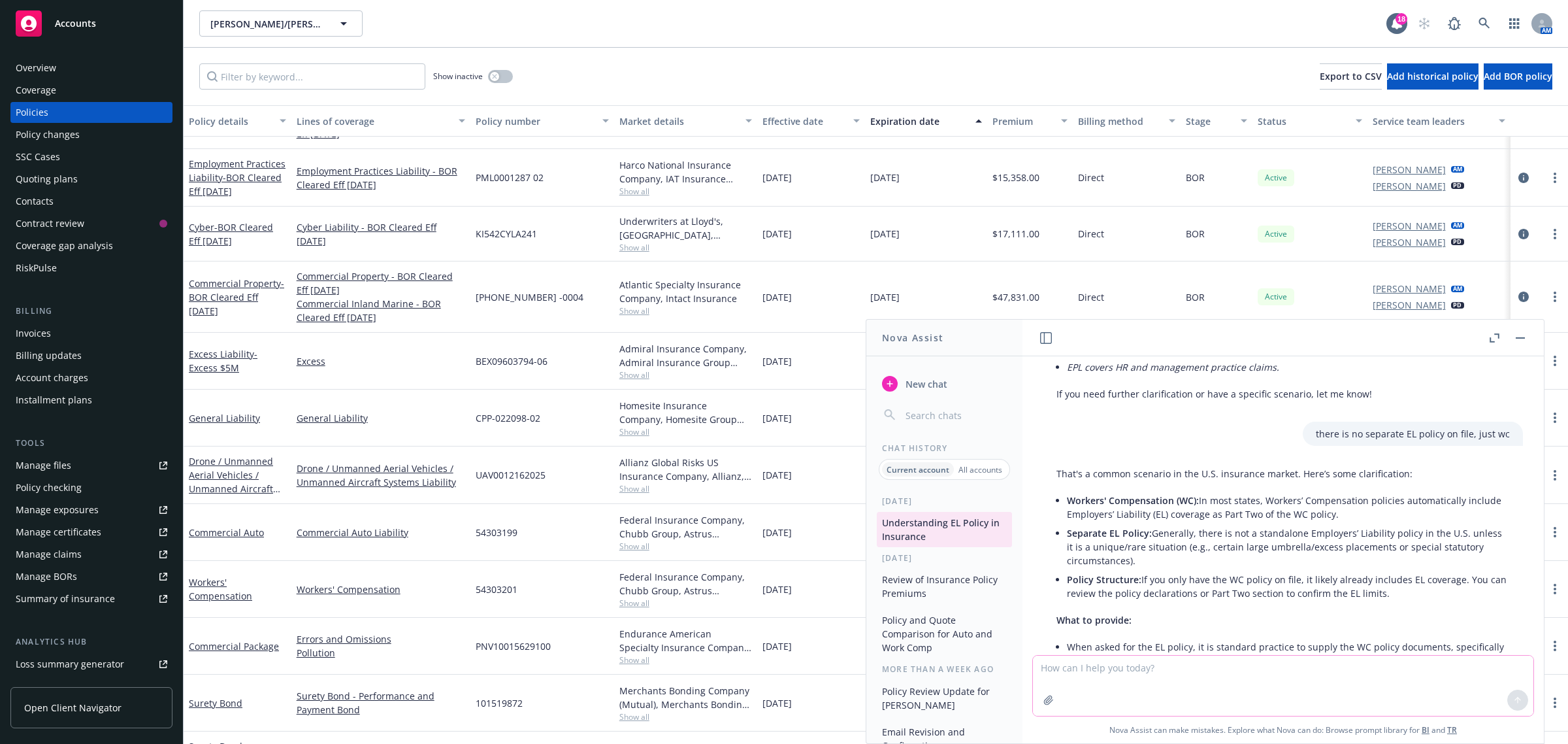
scroll to position [831, 0]
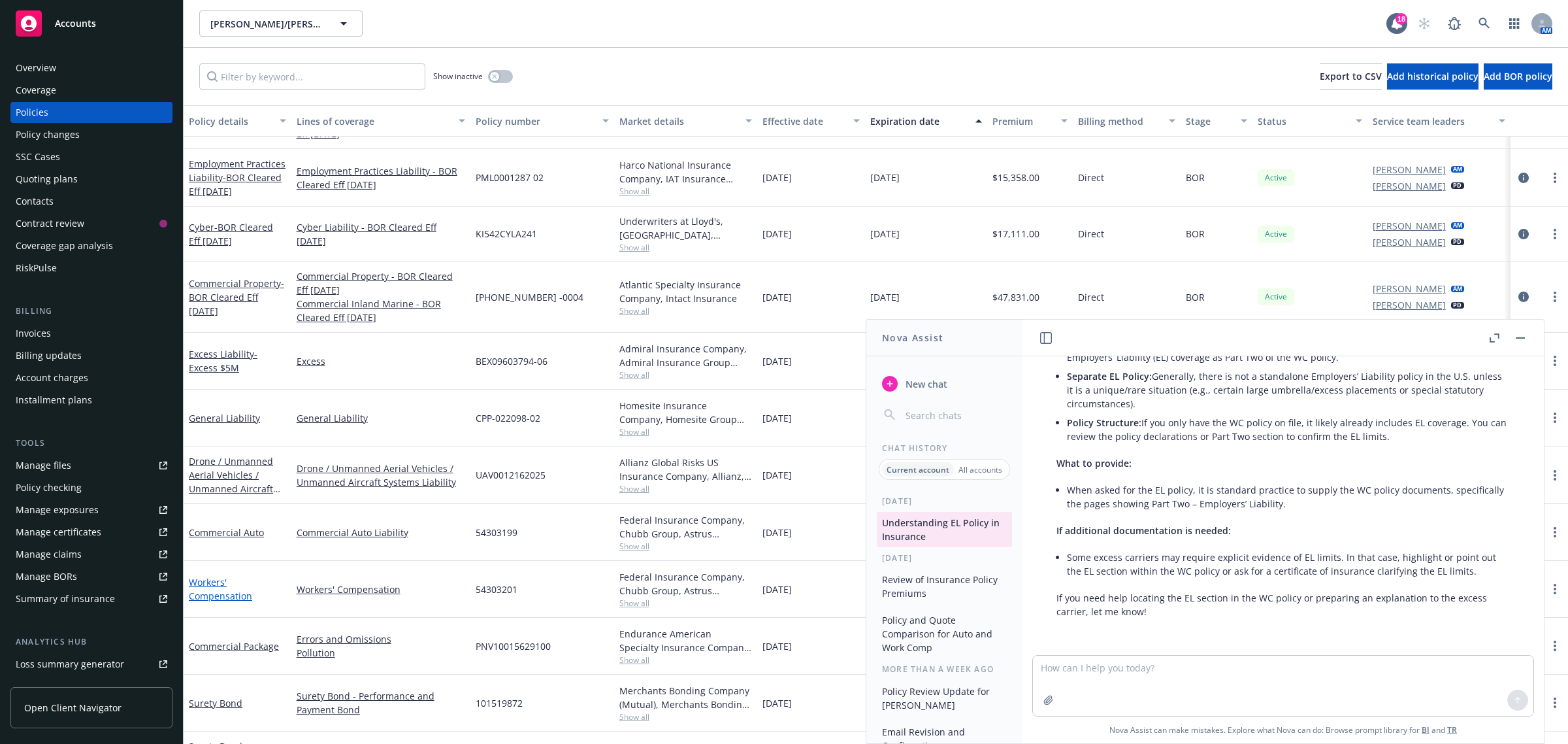
click at [207, 590] on link "Workers' Compensation" at bounding box center [221, 589] width 64 height 26
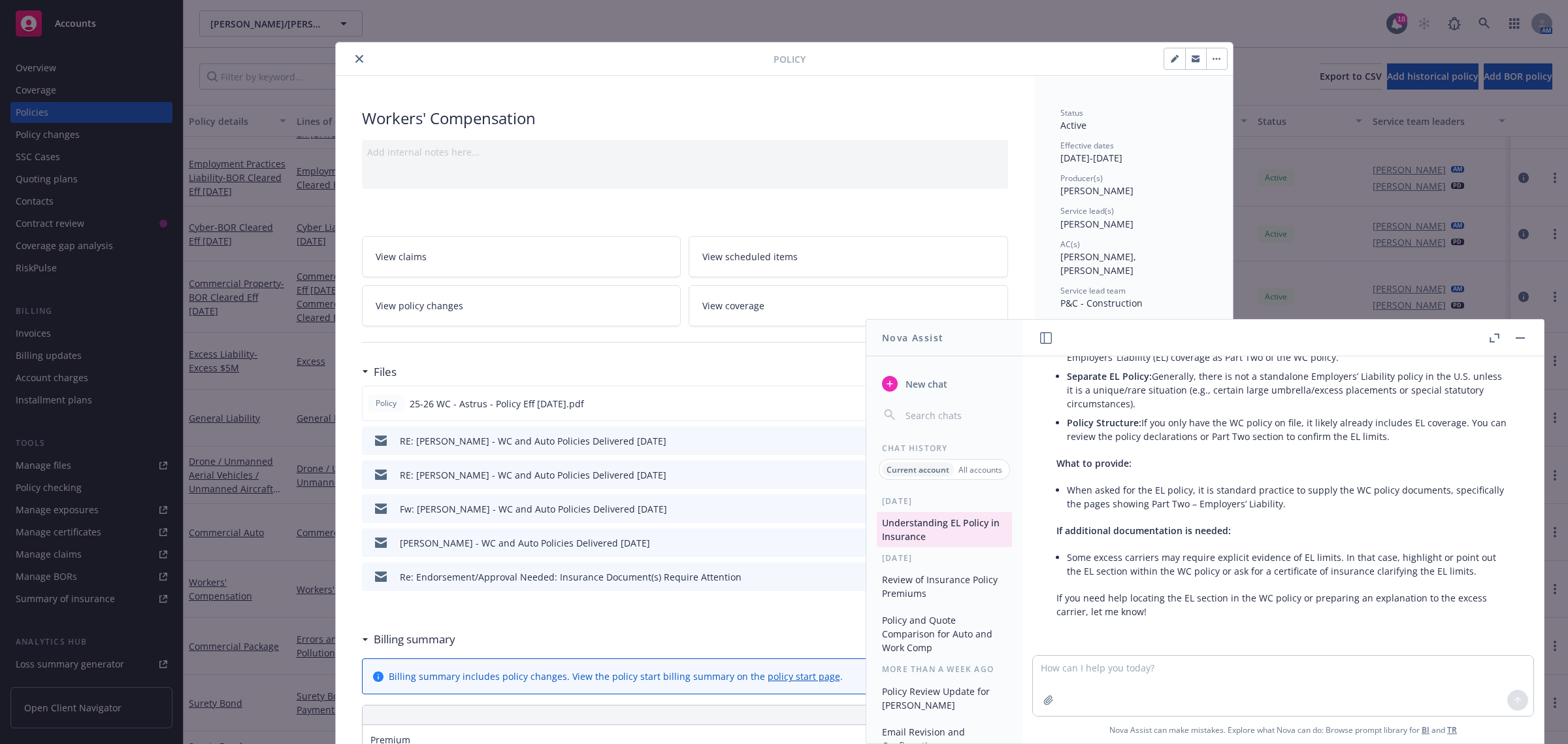
click at [1514, 337] on button "button" at bounding box center [1520, 337] width 16 height 16
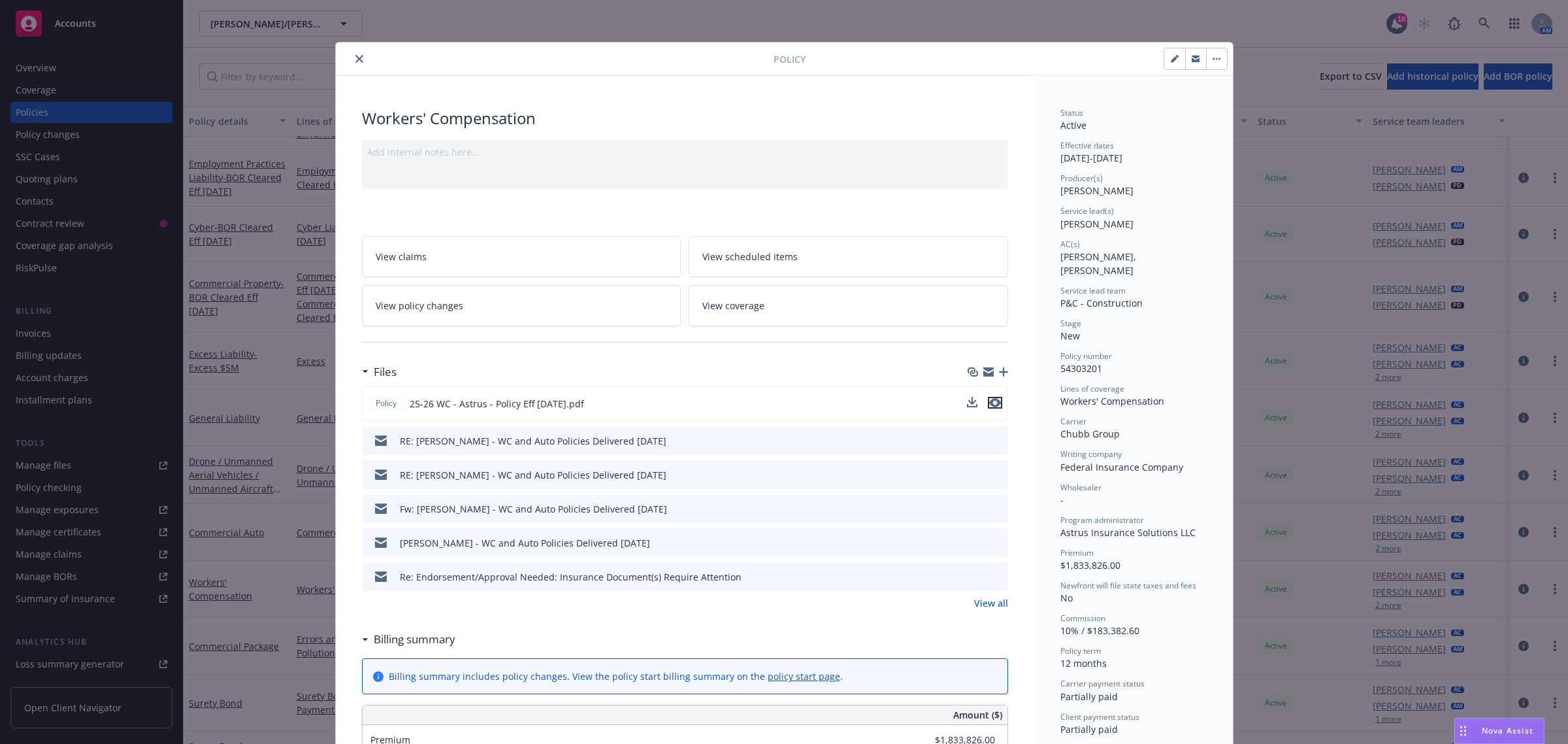
click at [990, 402] on icon "preview file" at bounding box center [995, 403] width 12 height 9
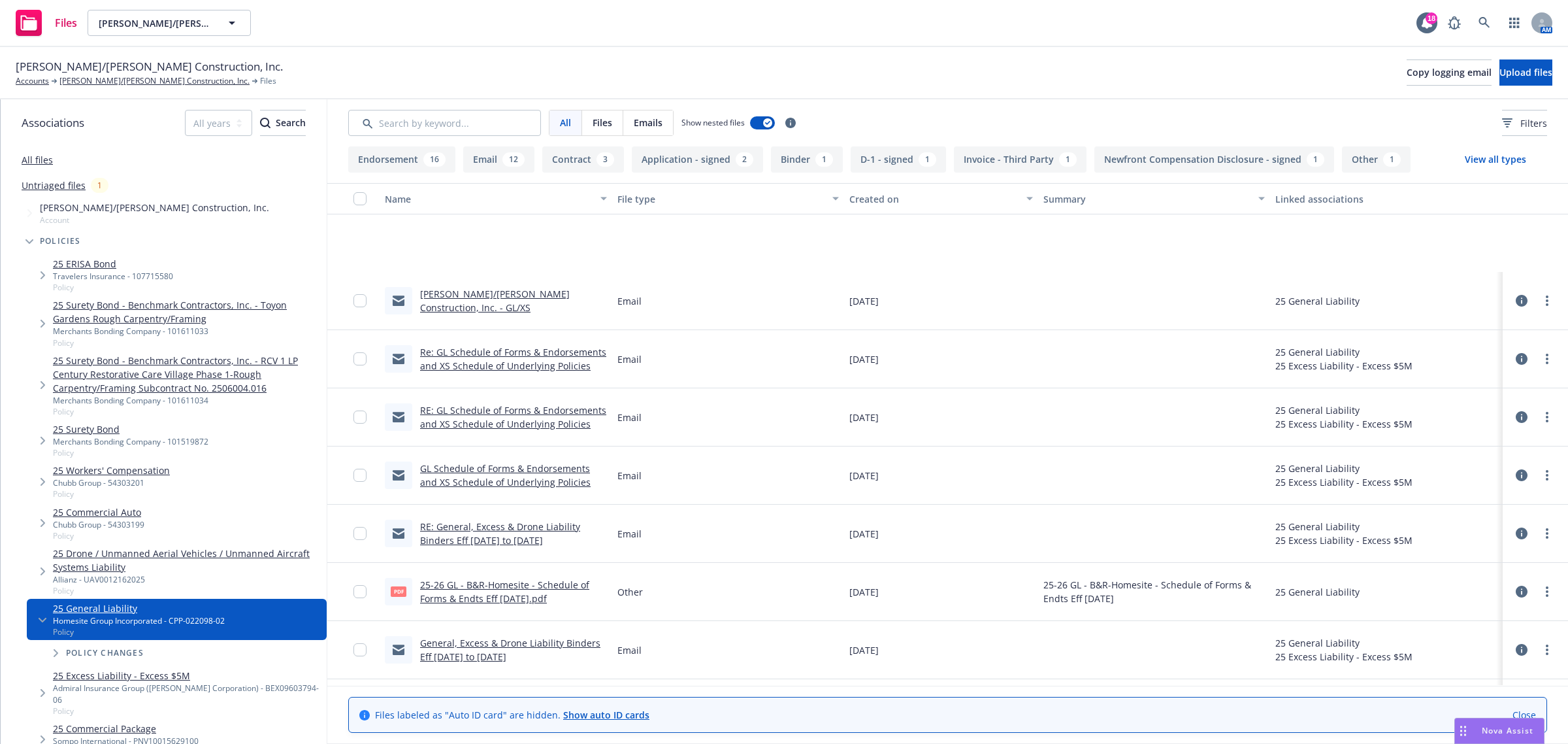
scroll to position [163, 0]
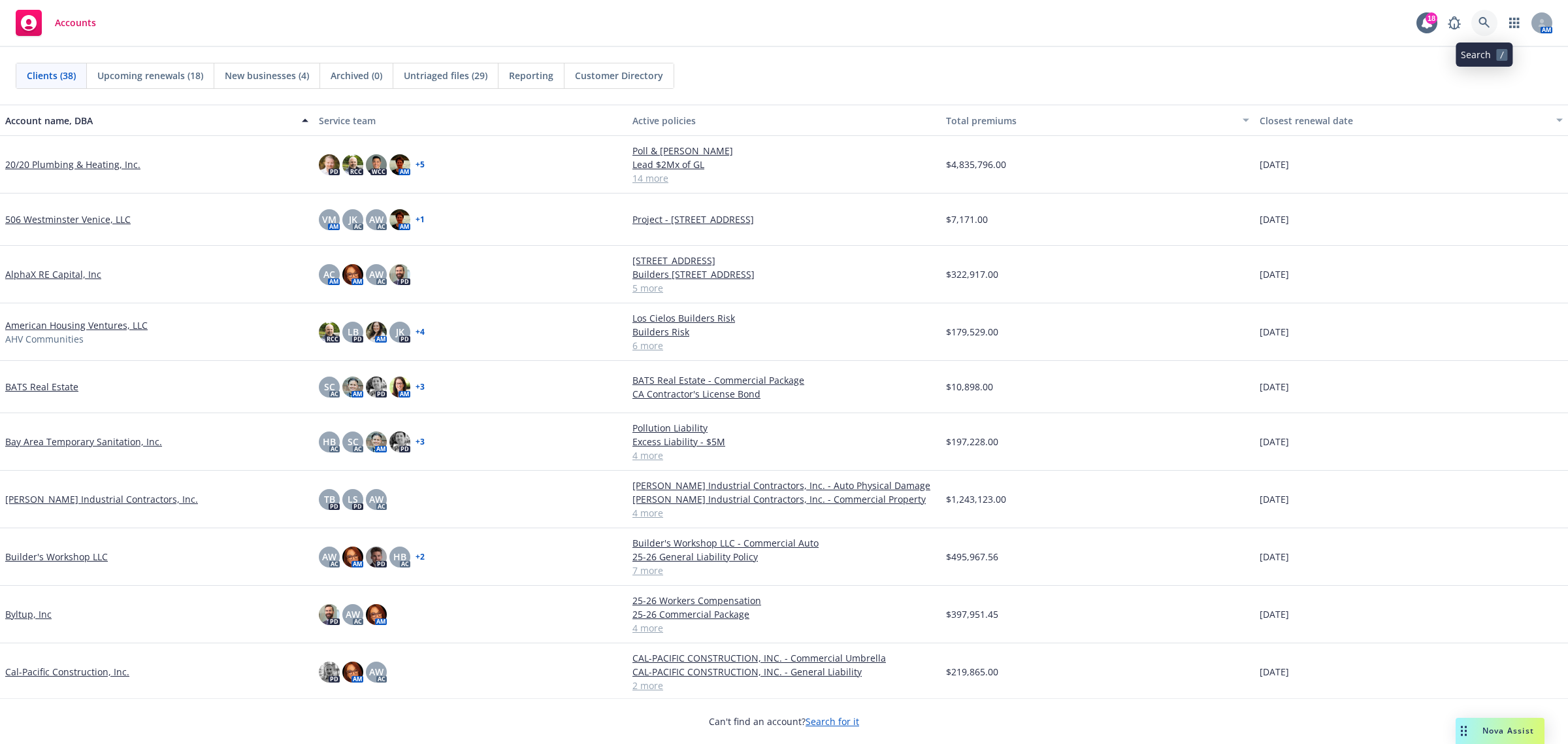
click at [1487, 27] on icon at bounding box center [1484, 22] width 12 height 12
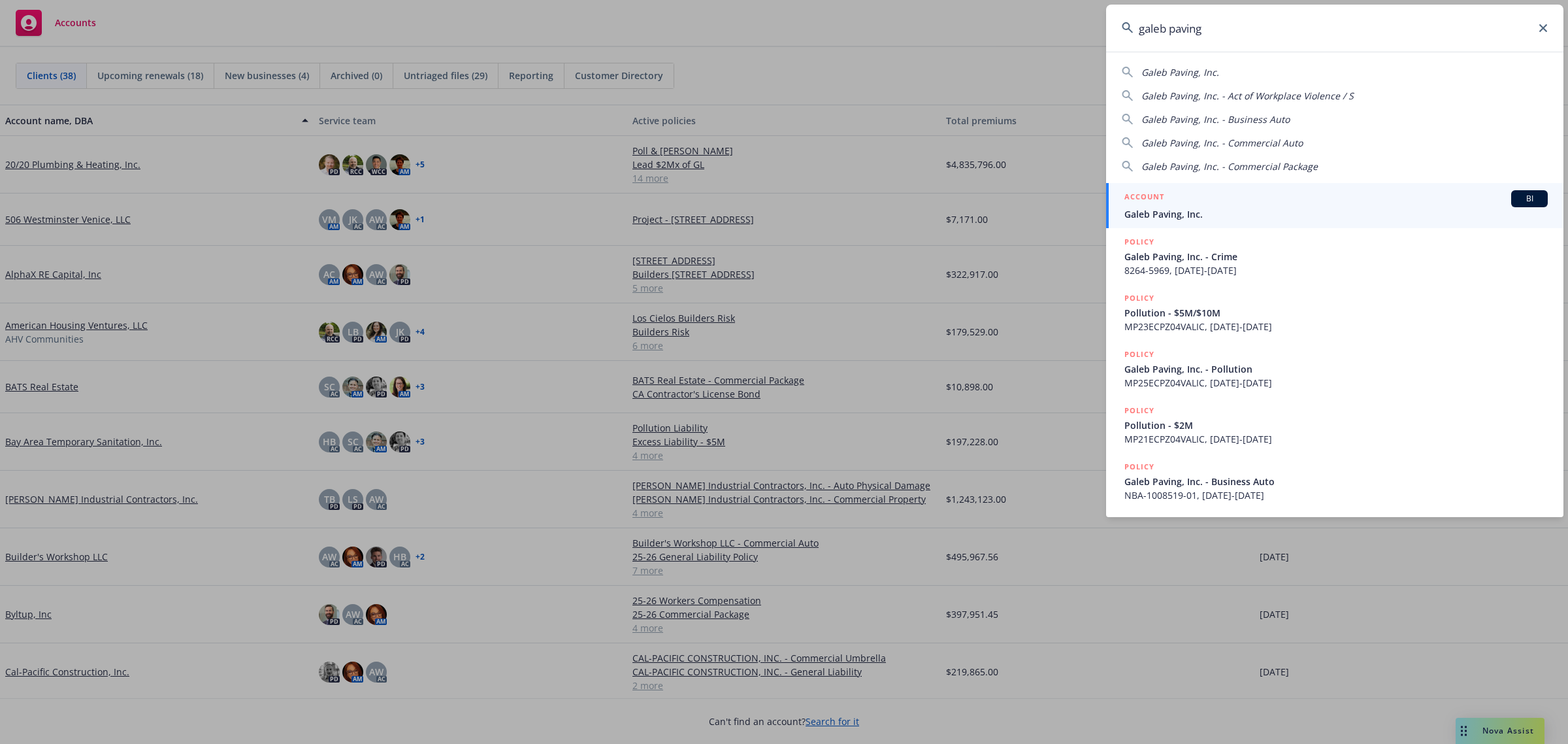
click at [1220, 69] on div "Galeb Paving, Inc." at bounding box center [1334, 72] width 426 height 14
type input "Galeb Paving, Inc."
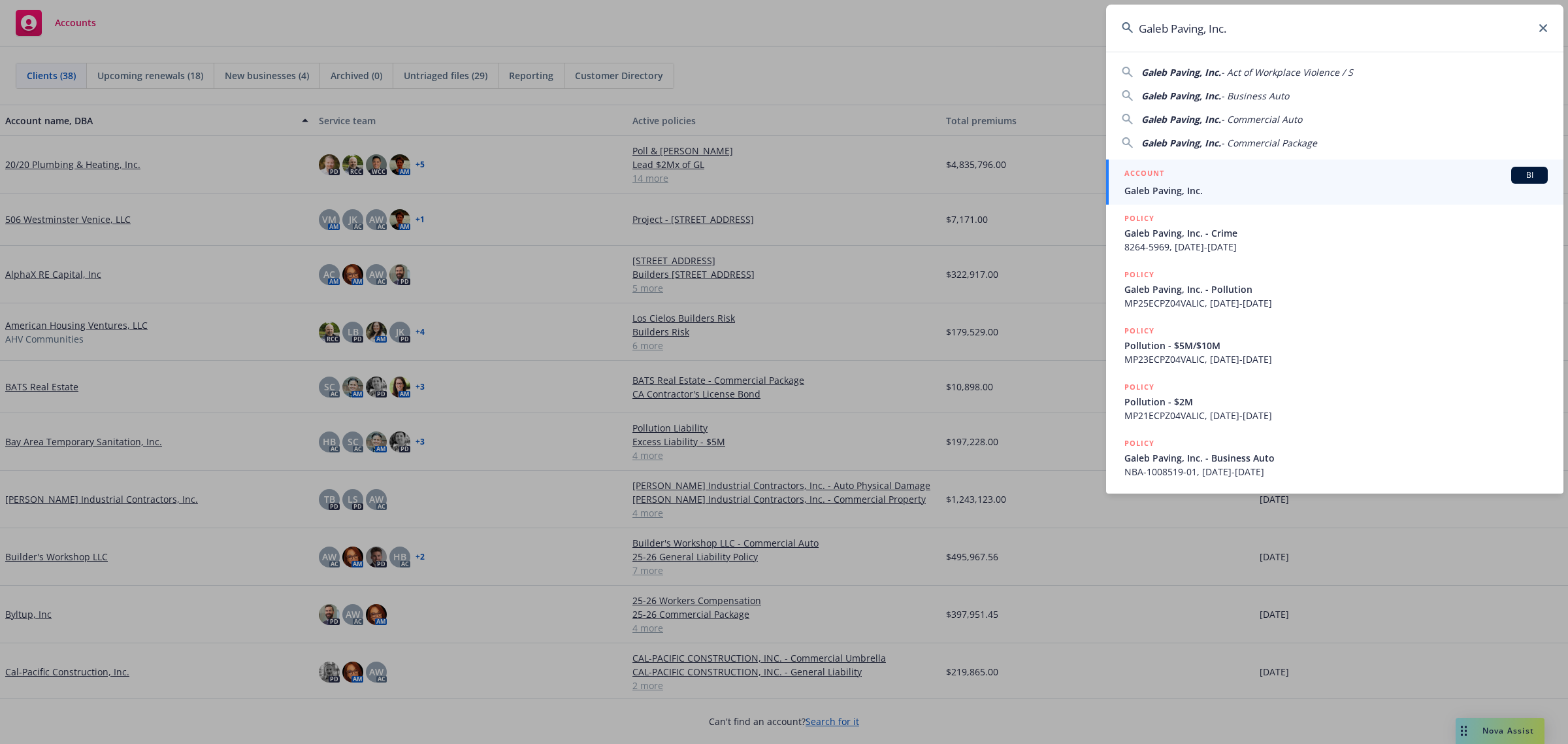
click at [1179, 175] on div "ACCOUNT BI" at bounding box center [1336, 175] width 423 height 17
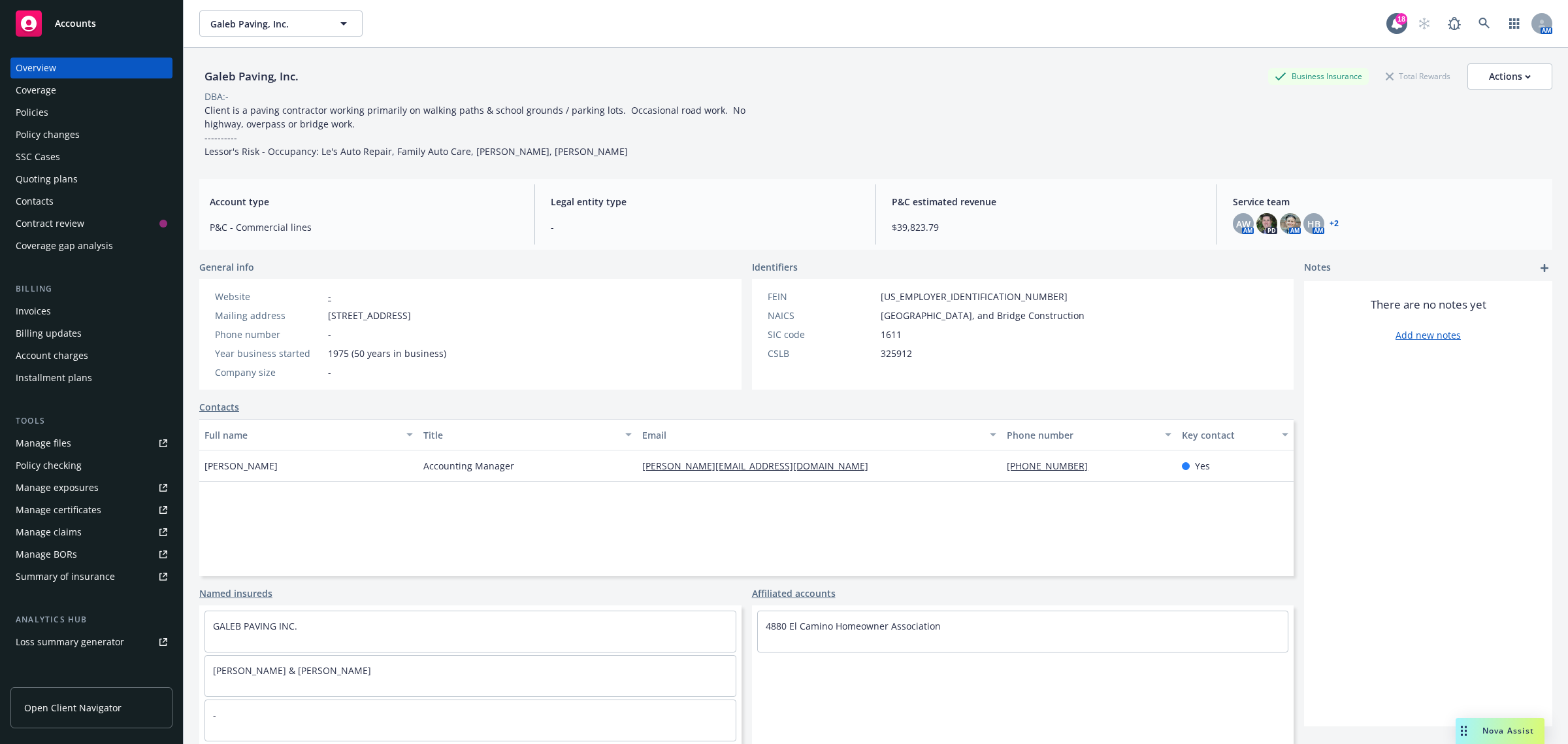
click at [52, 108] on div "Policies" at bounding box center [91, 112] width 152 height 21
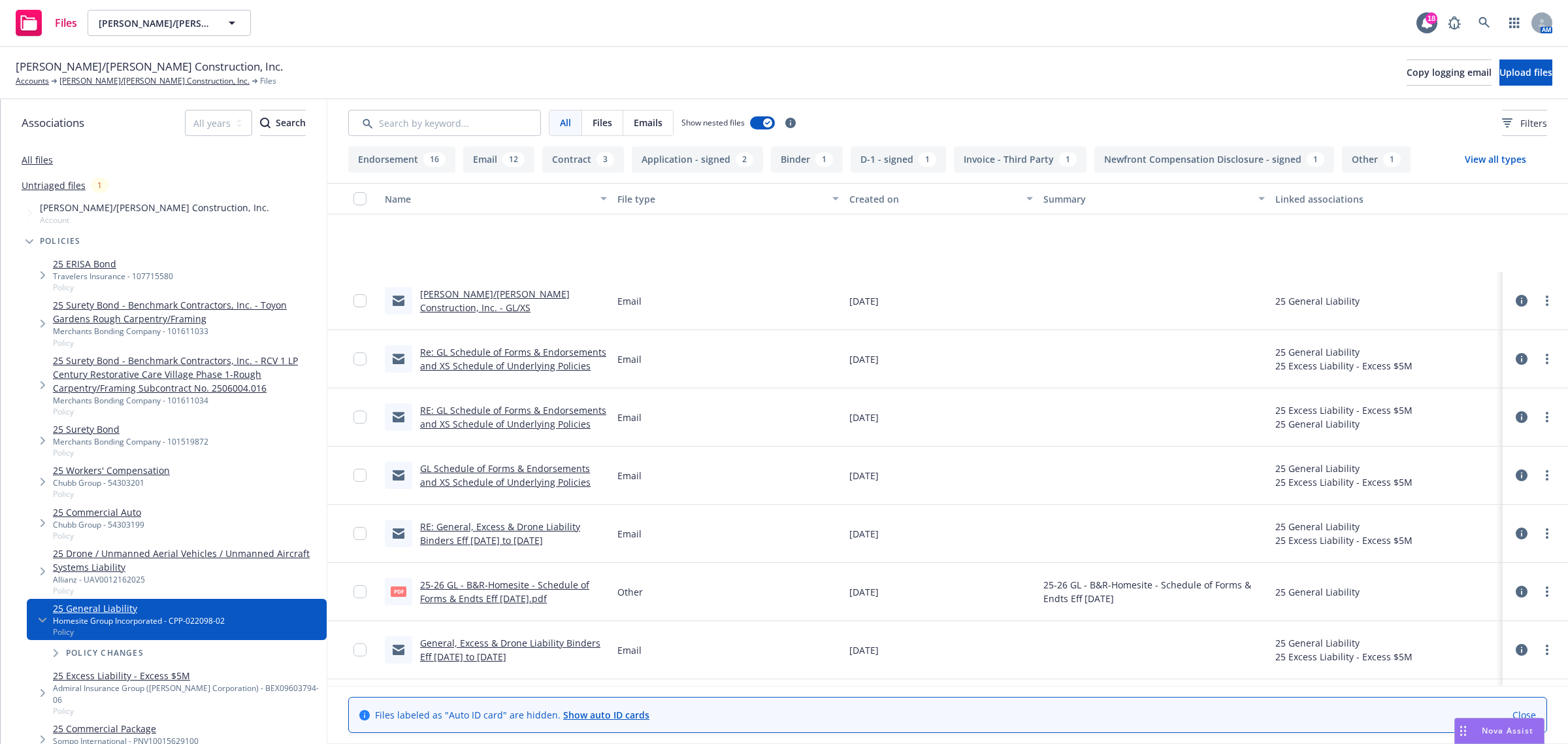
scroll to position [163, 0]
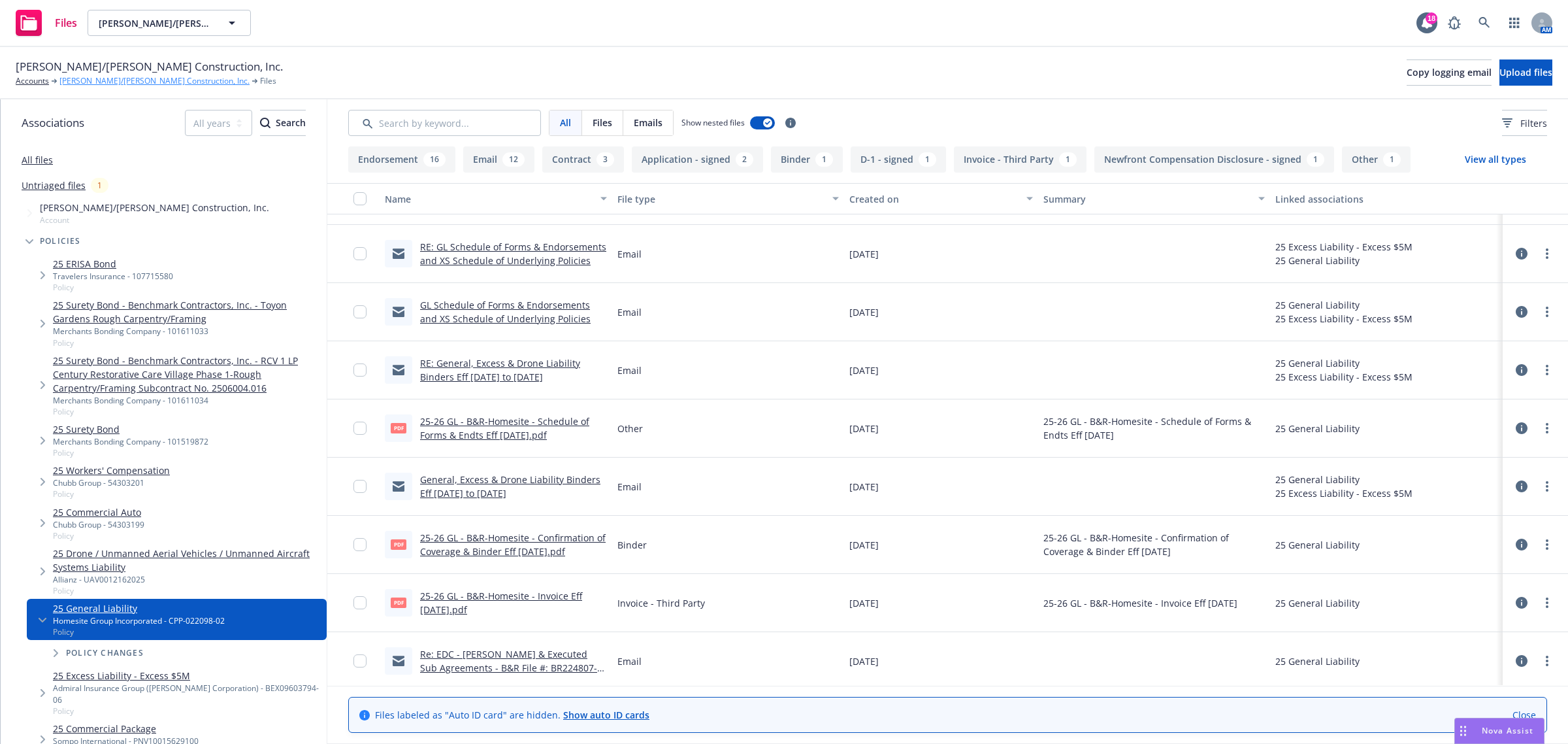
click at [77, 82] on link "[PERSON_NAME]/[PERSON_NAME] Construction, Inc." at bounding box center [154, 81] width 190 height 12
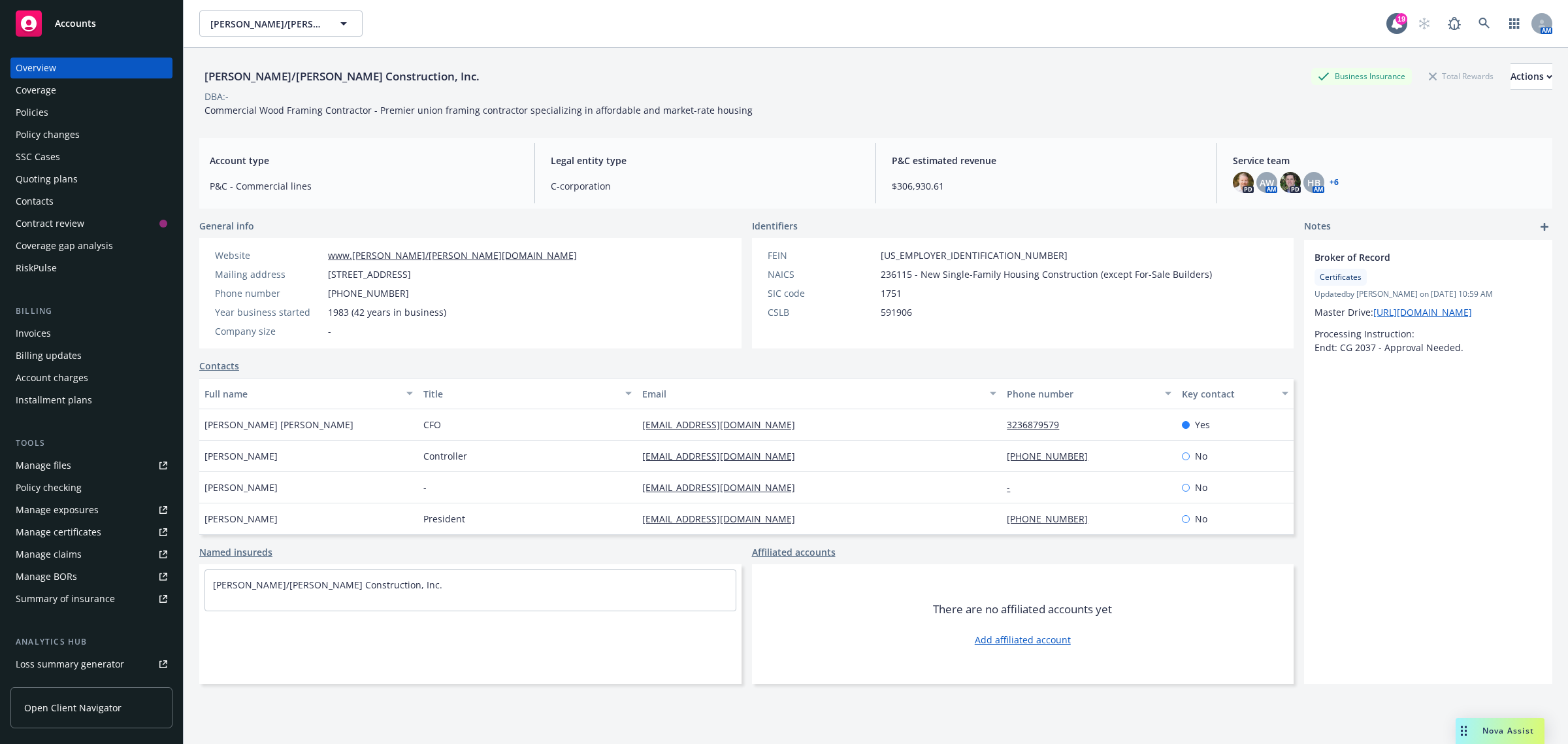
click at [30, 111] on div "Policies" at bounding box center [32, 112] width 33 height 21
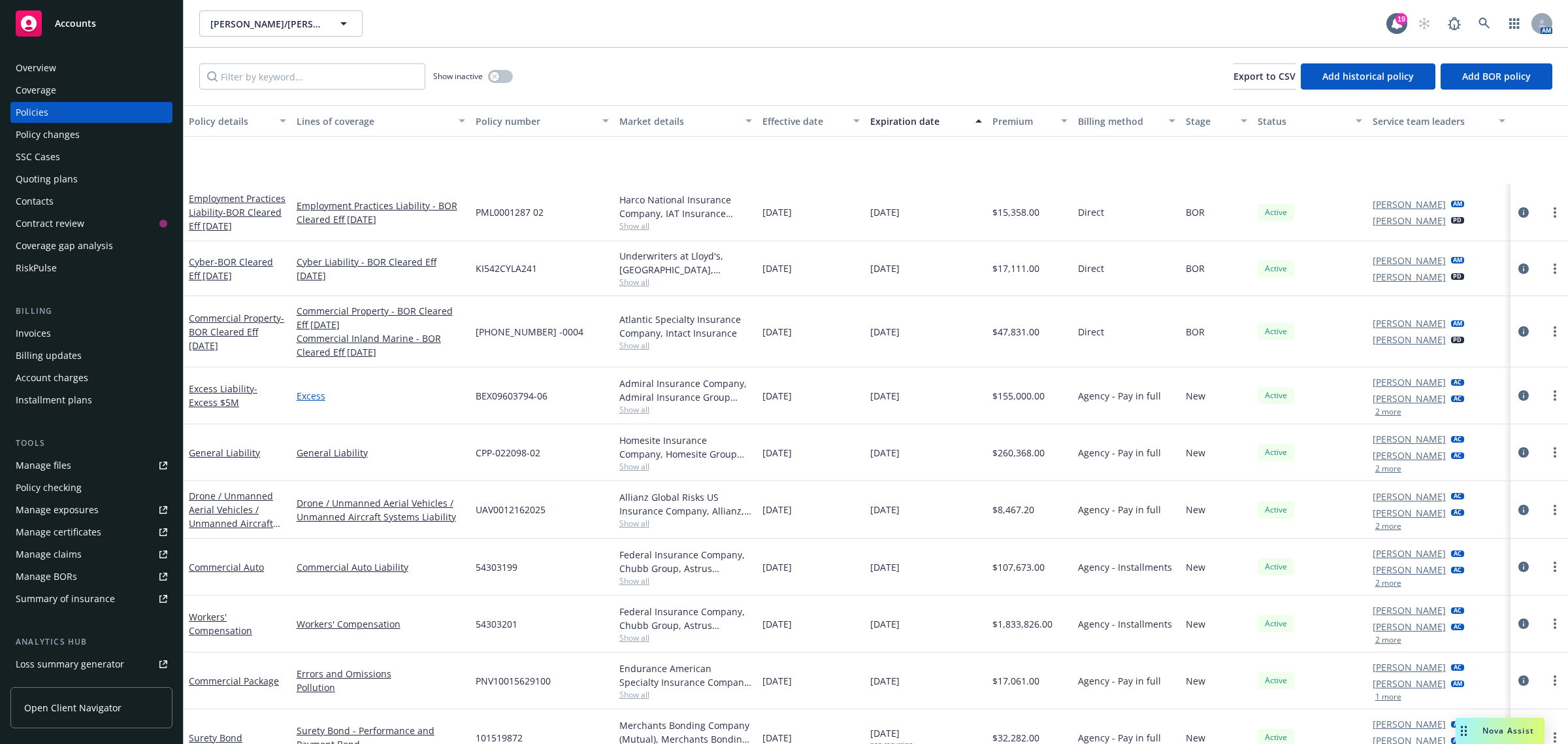
scroll to position [232, 0]
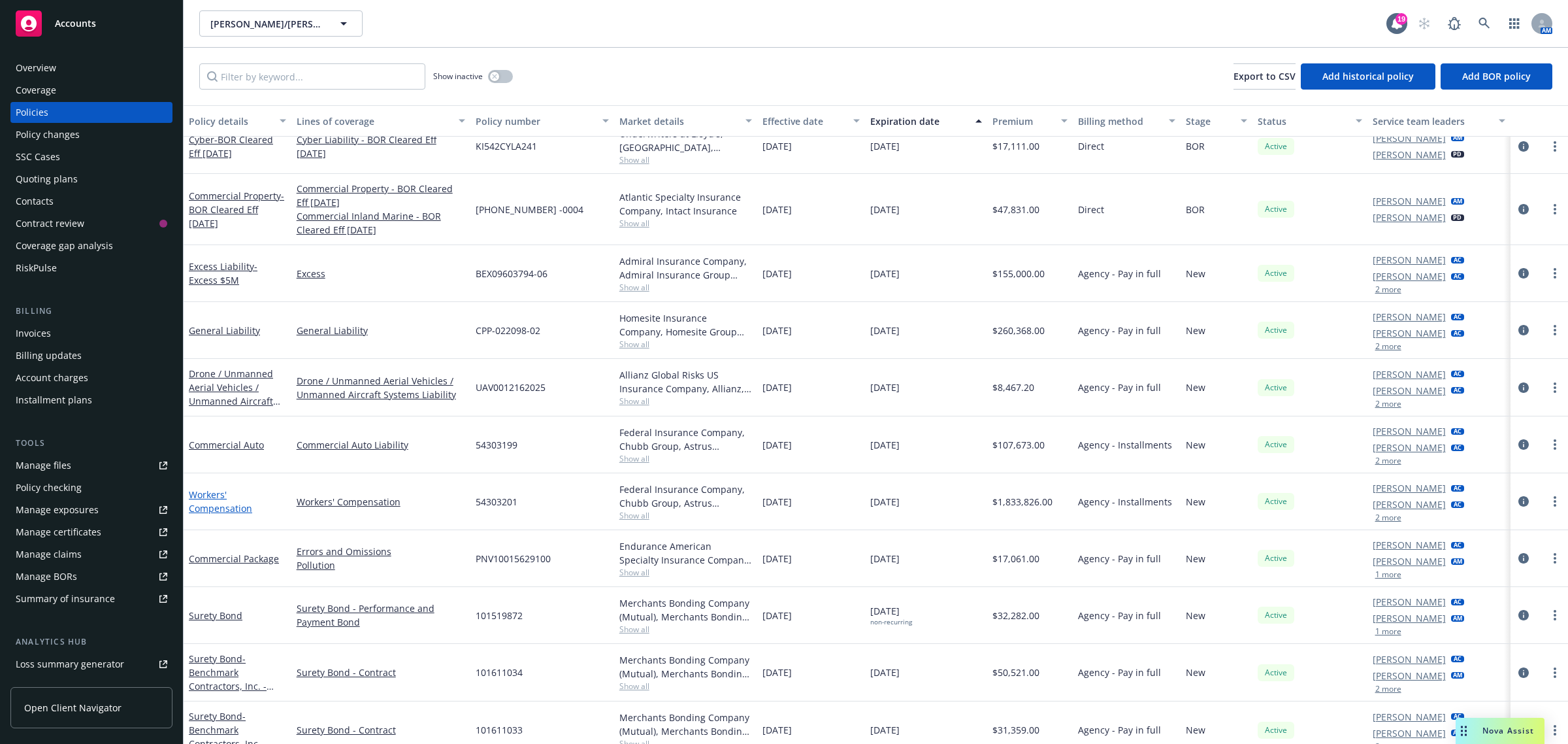
click at [232, 513] on link "Workers' Compensation" at bounding box center [221, 501] width 64 height 26
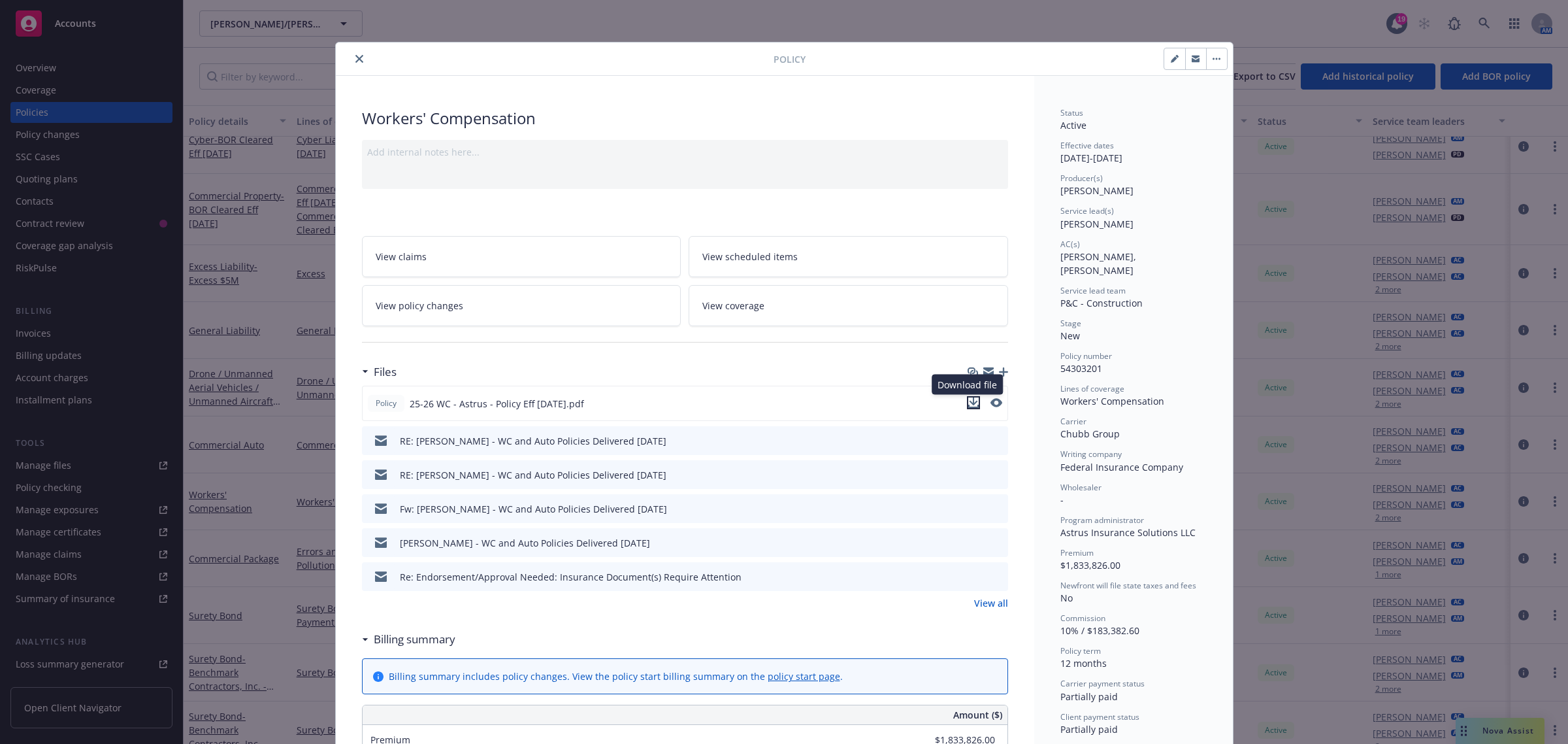
click at [969, 402] on icon "download file" at bounding box center [973, 402] width 10 height 10
